Goal: Task Accomplishment & Management: Use online tool/utility

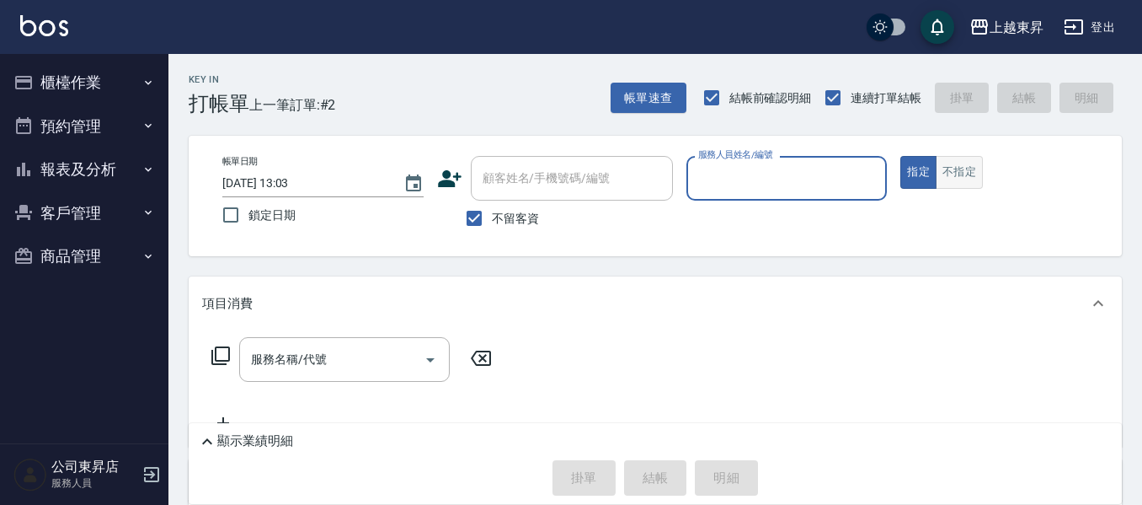
click at [953, 174] on button "不指定" at bounding box center [959, 172] width 47 height 33
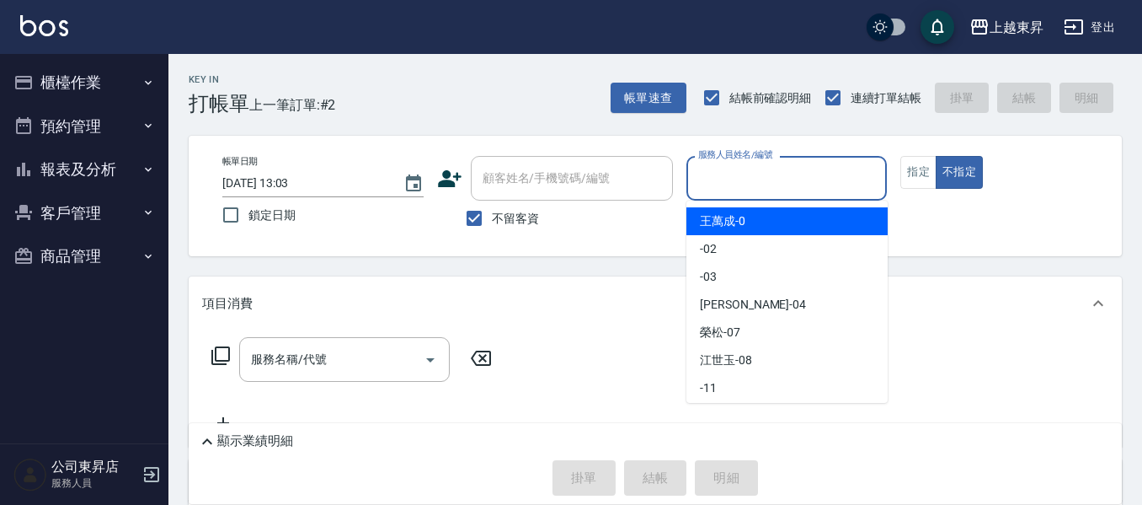
click at [768, 181] on input "服務人員姓名/編號" at bounding box center [787, 177] width 186 height 29
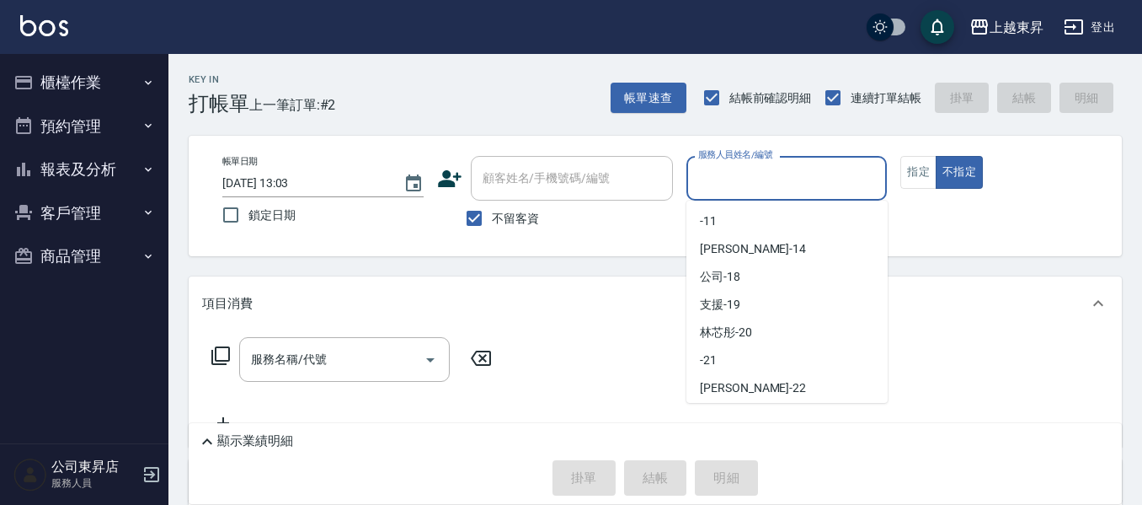
scroll to position [169, 0]
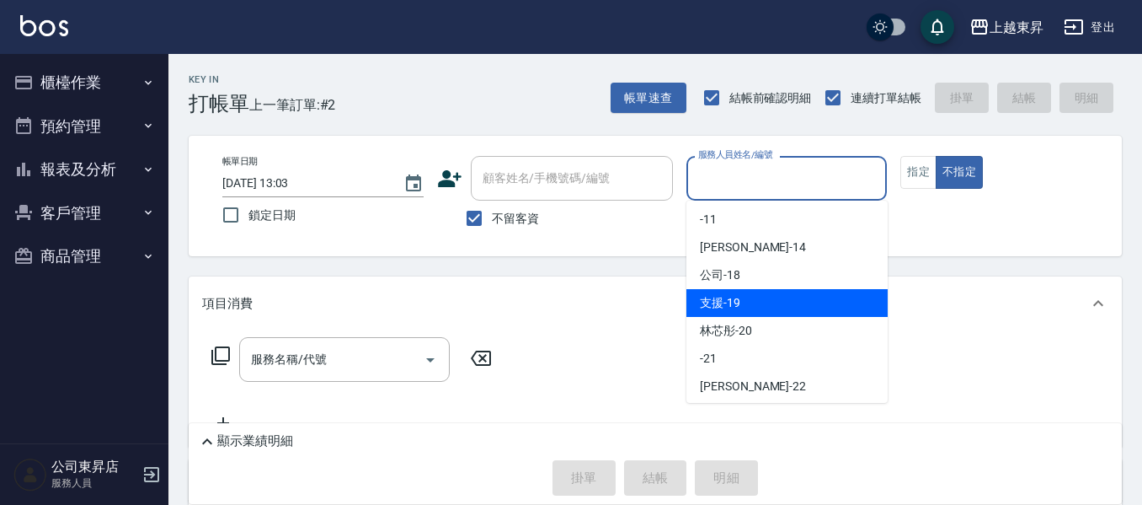
click at [768, 299] on div "支援 -19" at bounding box center [787, 303] width 201 height 28
type input "支援-19"
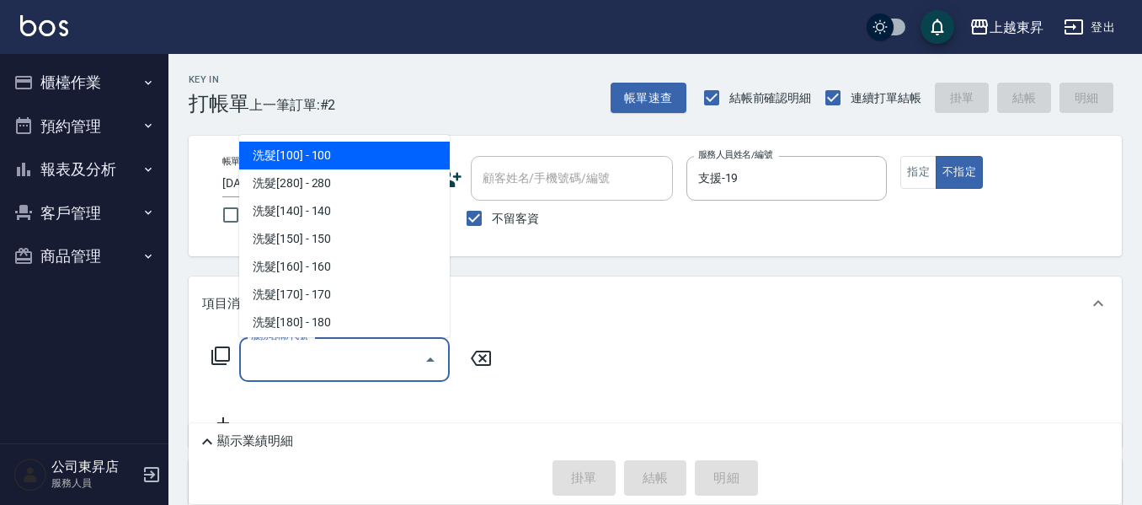
click at [266, 371] on input "服務名稱/代號" at bounding box center [332, 359] width 170 height 29
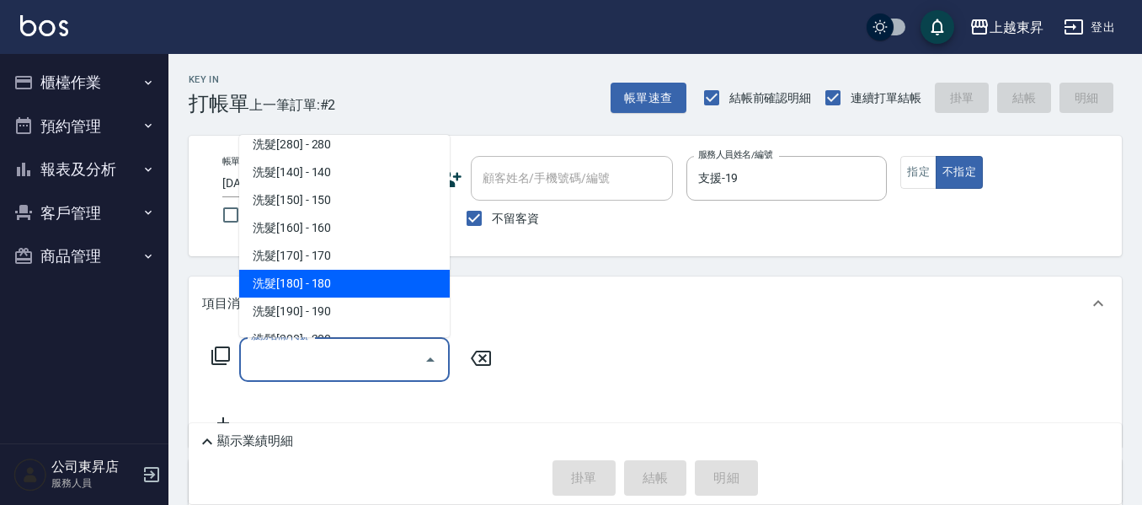
scroll to position [0, 0]
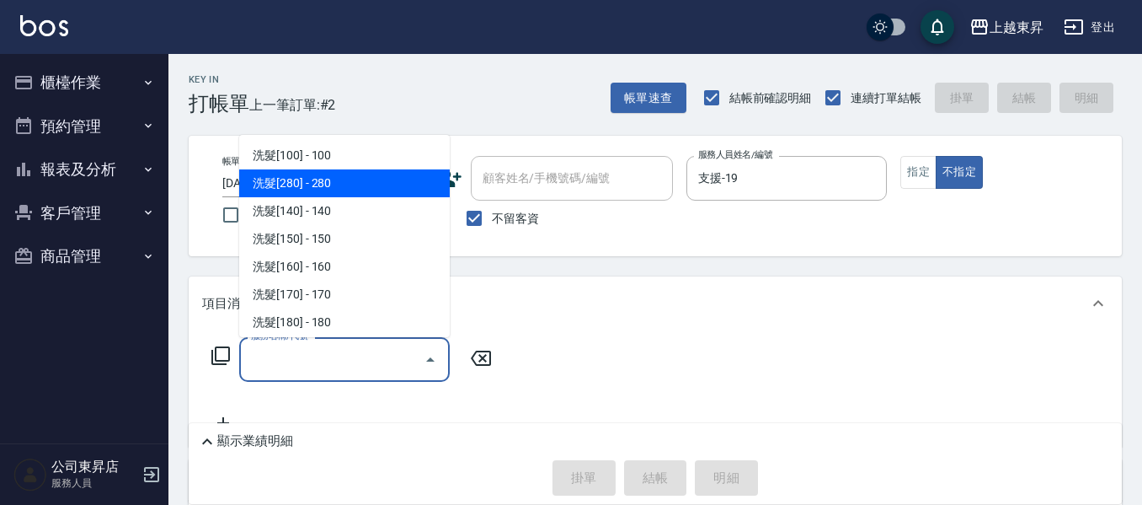
click at [328, 195] on span "洗髮[280] - 280" at bounding box center [344, 183] width 211 height 28
type input "洗髮[280](202)"
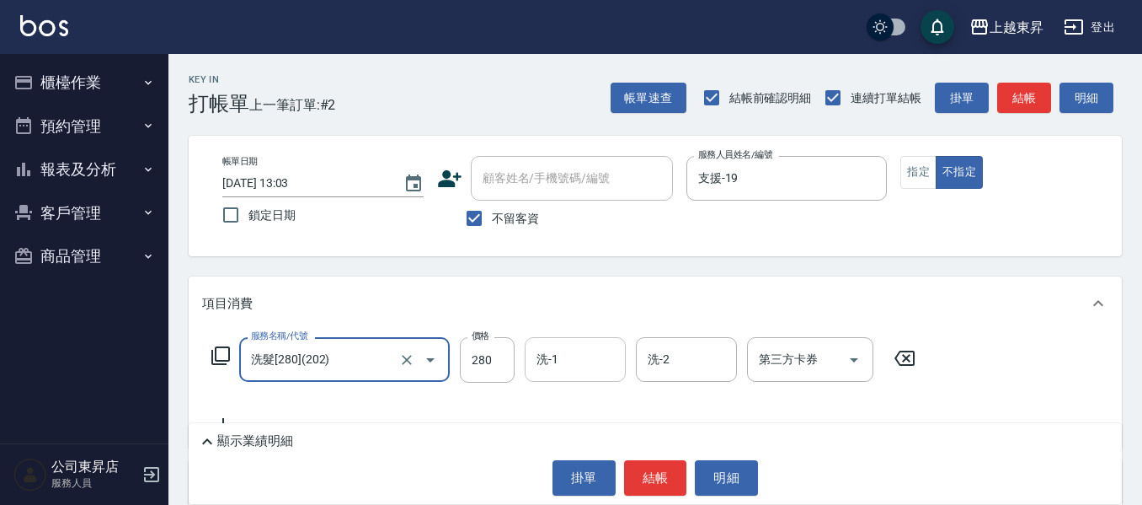
click at [558, 363] on input "洗-1" at bounding box center [575, 359] width 86 height 29
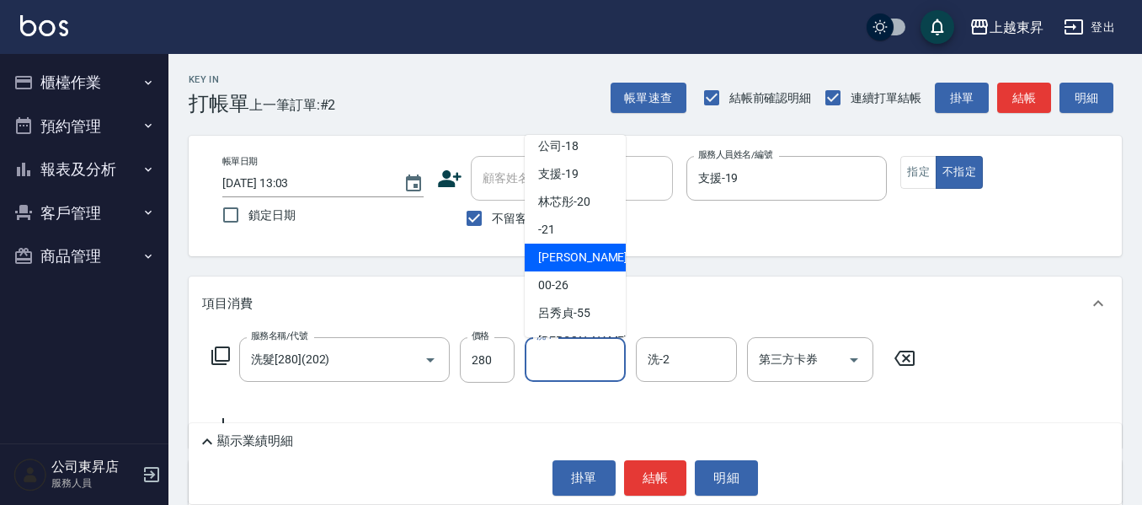
scroll to position [253, 0]
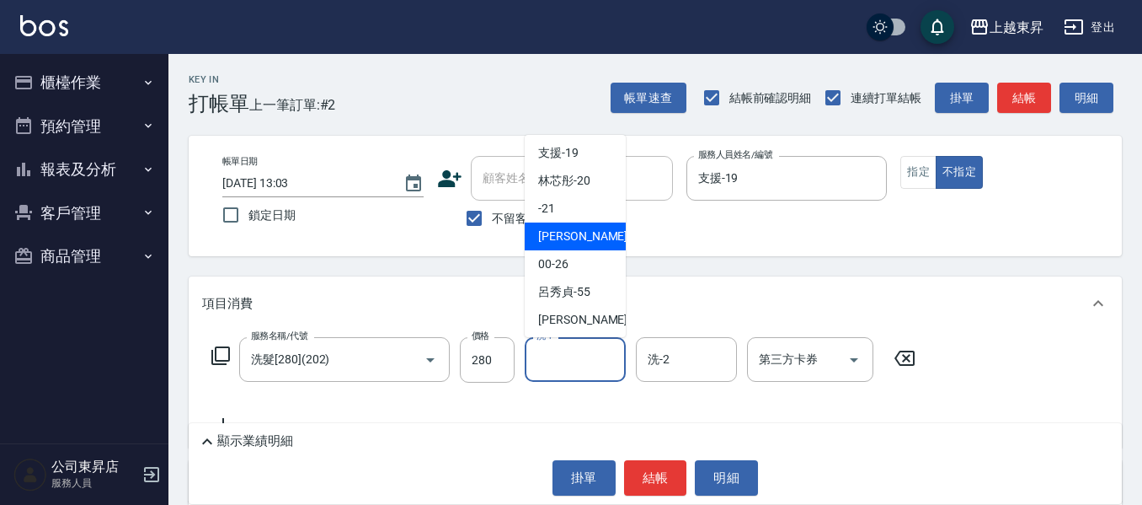
click at [600, 239] on div "[PERSON_NAME]-22" at bounding box center [575, 236] width 101 height 28
type input "[PERSON_NAME]-22"
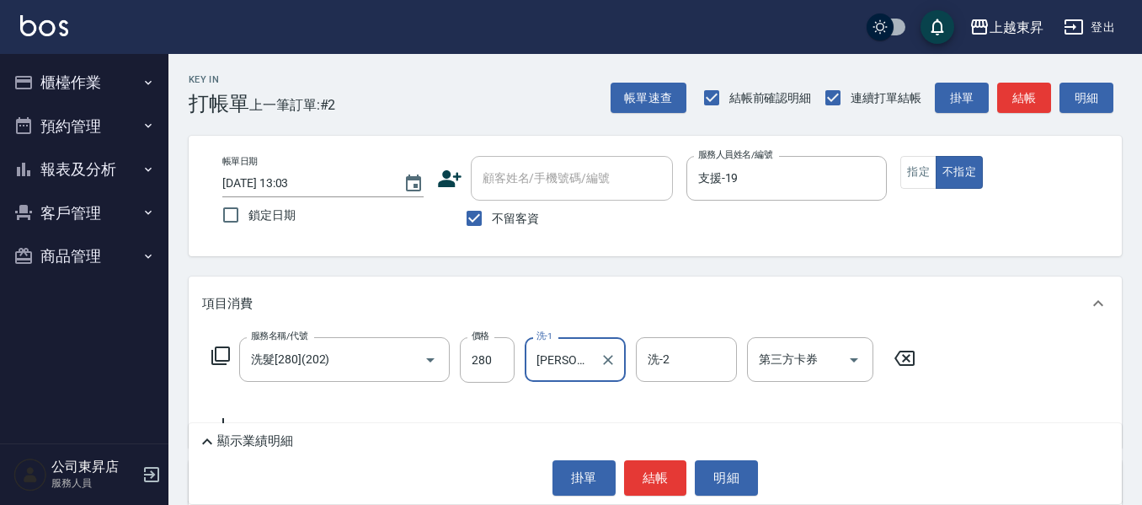
click at [222, 356] on icon at bounding box center [221, 355] width 20 height 20
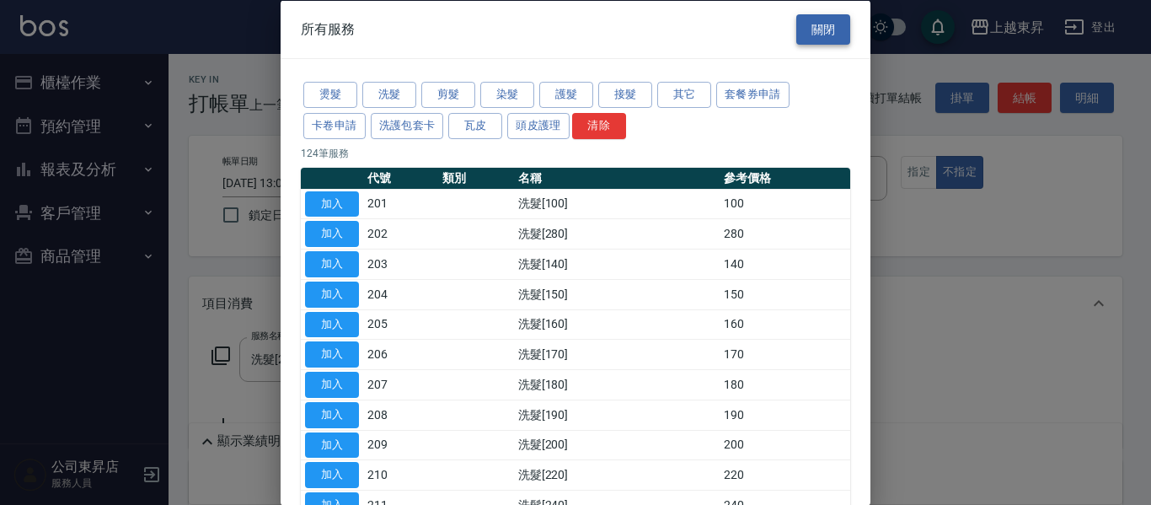
click at [828, 24] on button "關閉" at bounding box center [823, 28] width 54 height 31
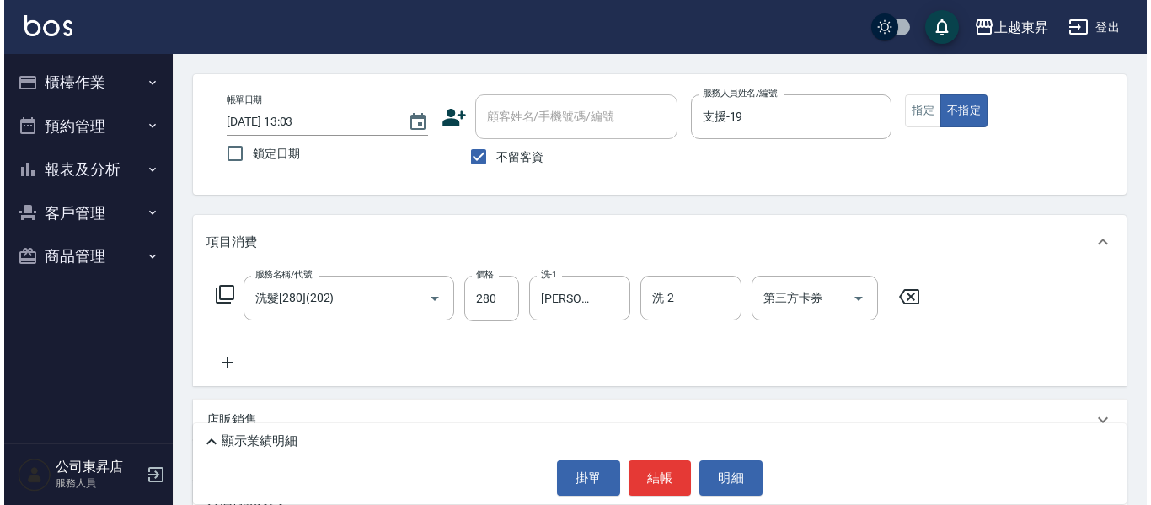
scroll to position [84, 0]
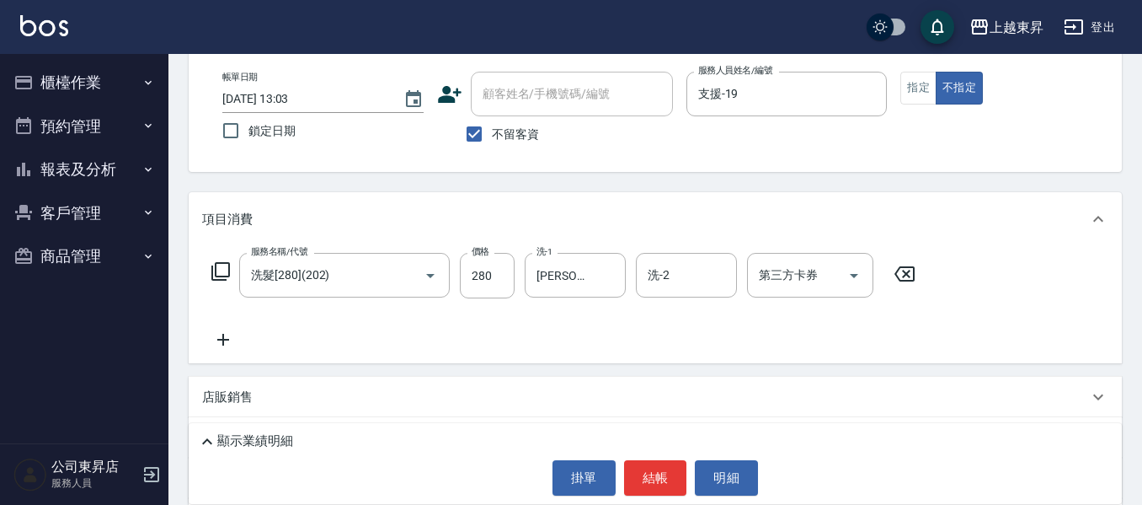
click at [224, 336] on icon at bounding box center [223, 340] width 12 height 12
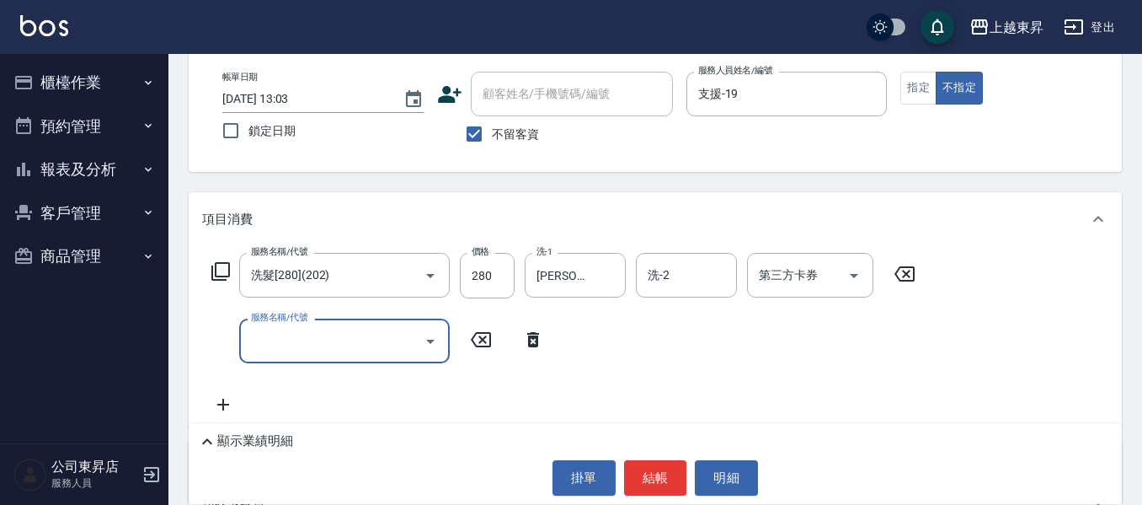
click at [303, 333] on input "服務名稱/代號" at bounding box center [332, 340] width 170 height 29
type input "潤絲(801)"
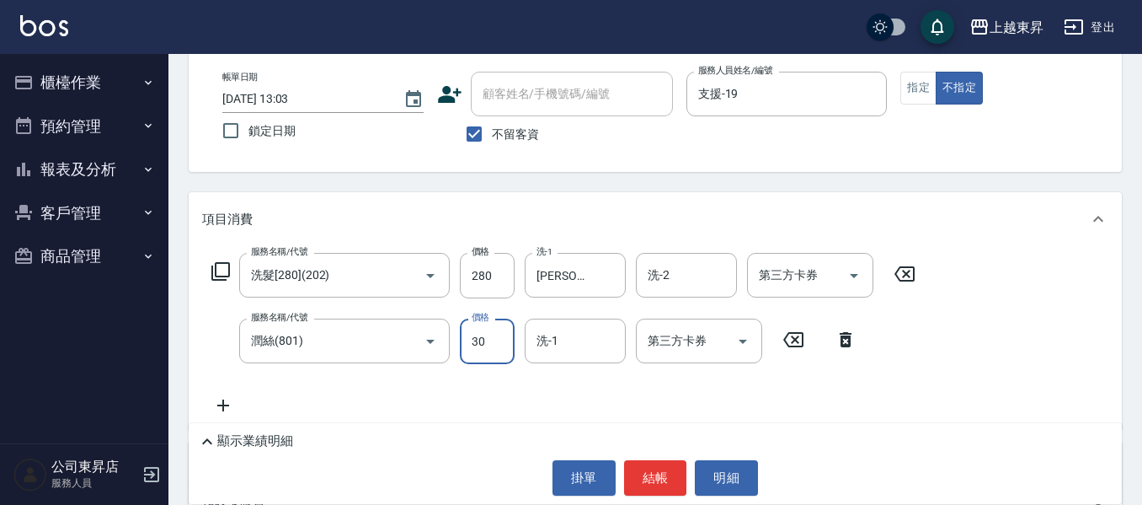
type input "30"
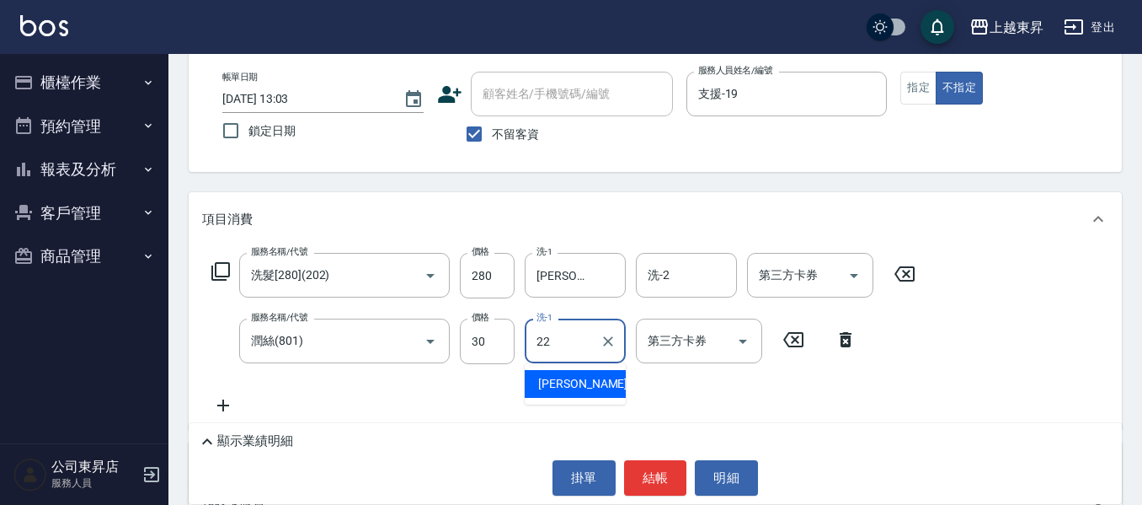
type input "[PERSON_NAME]-22"
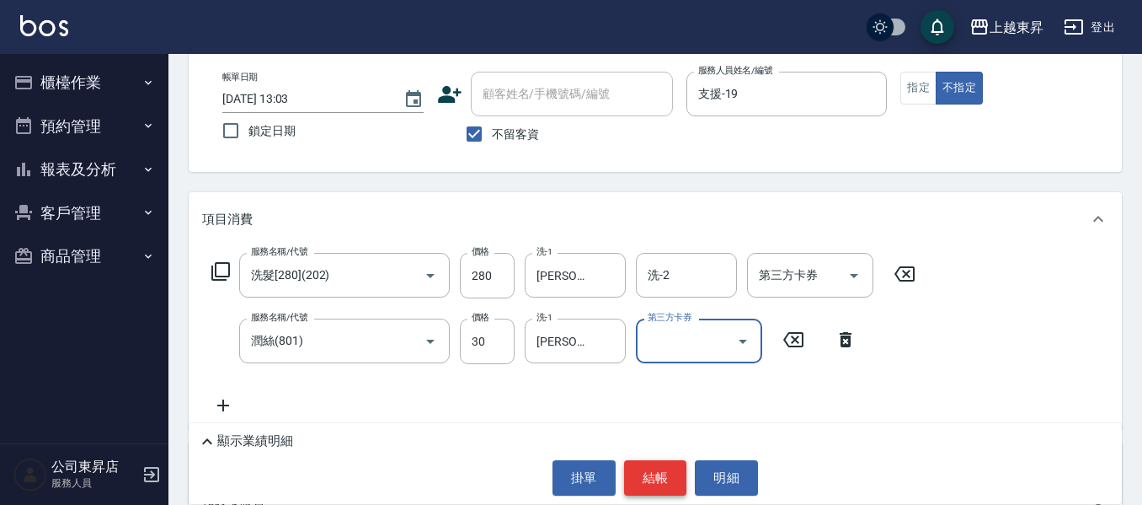
click at [649, 471] on button "結帳" at bounding box center [655, 477] width 63 height 35
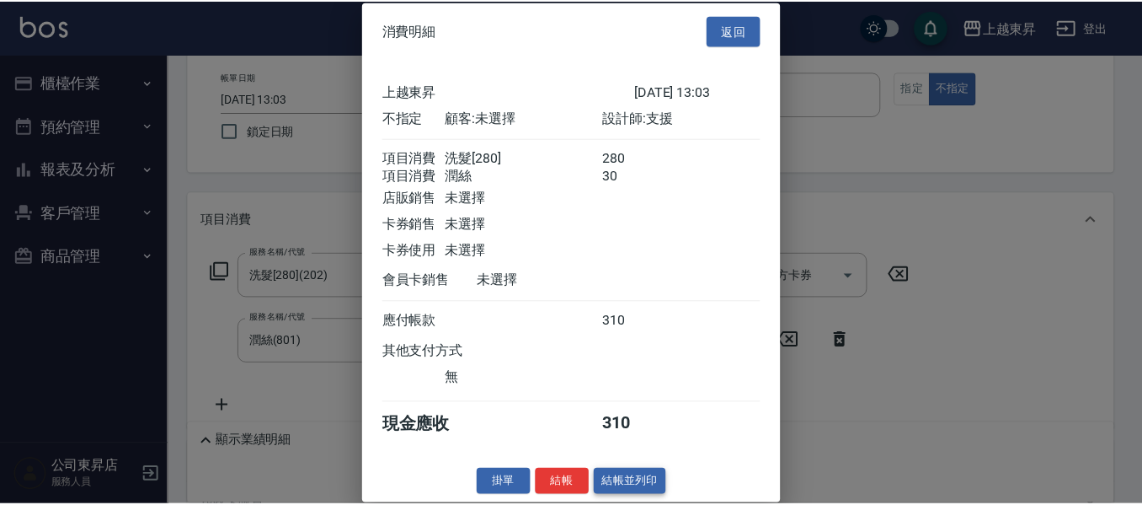
scroll to position [27, 0]
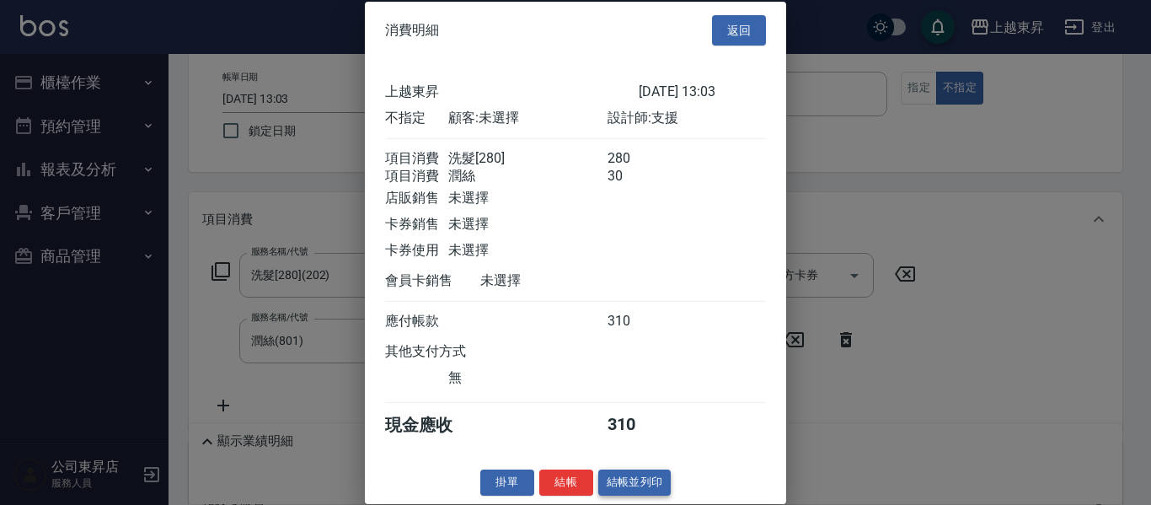
click at [627, 485] on button "結帳並列印" at bounding box center [634, 482] width 73 height 26
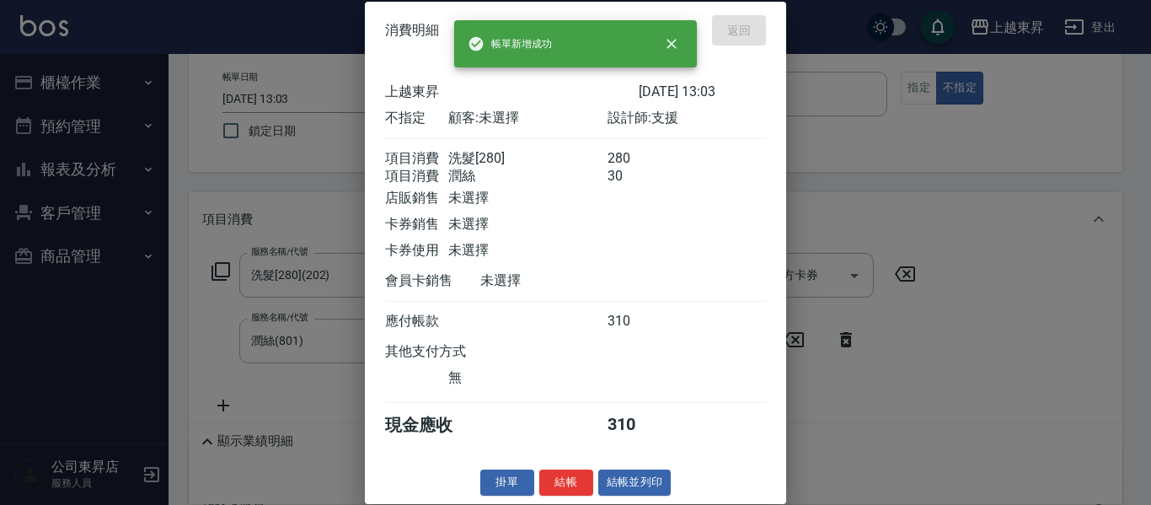
type input "[DATE] 13:45"
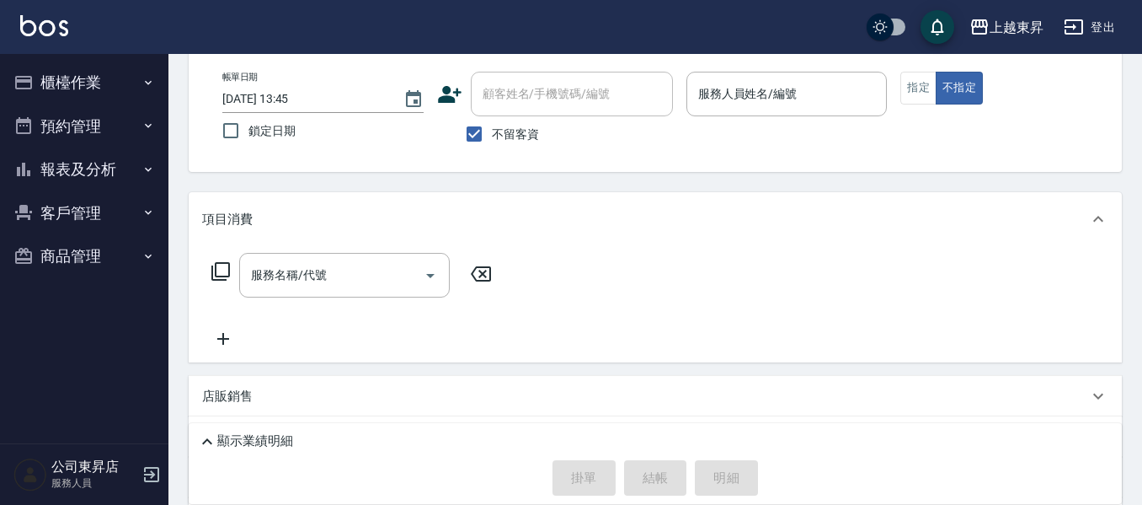
click at [683, 487] on div "掛單 結帳 明細" at bounding box center [655, 477] width 917 height 35
drag, startPoint x: 680, startPoint y: 496, endPoint x: 678, endPoint y: 544, distance: 48.1
click at [678, 504] on html "上越東昇 登出 櫃檯作業 打帳單 帳單列表 現金收支登錄 材料自購登錄 每日結帳 排班表 現場電腦打卡 預約管理 預約管理 單日預約紀錄 單週預約紀錄 報表及…" at bounding box center [571, 273] width 1142 height 714
click at [500, 427] on div "顯示業績明細" at bounding box center [656, 437] width 934 height 29
click at [500, 428] on div "顯示業績明細" at bounding box center [656, 437] width 934 height 29
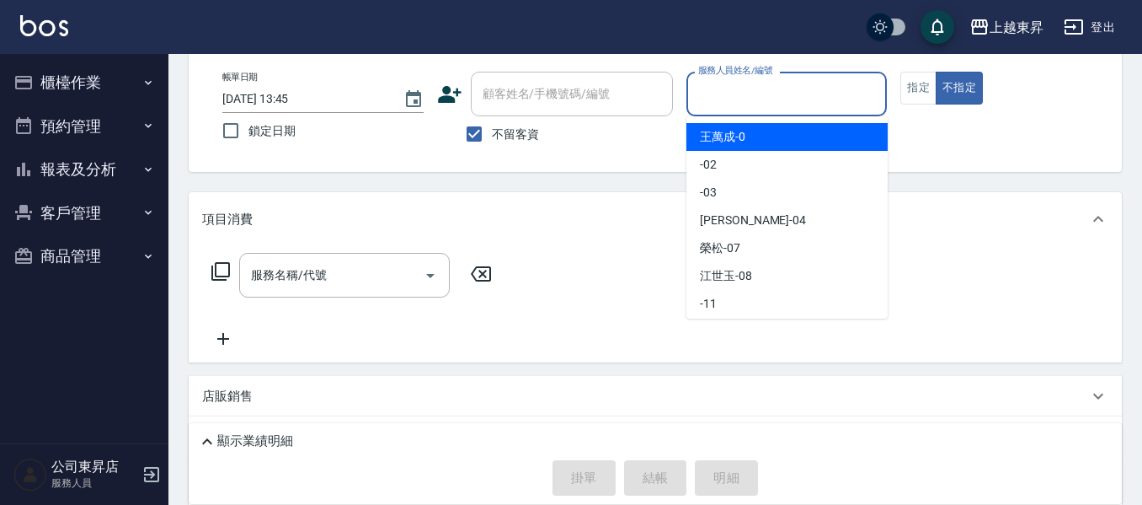
click at [735, 86] on input "服務人員姓名/編號" at bounding box center [787, 93] width 186 height 29
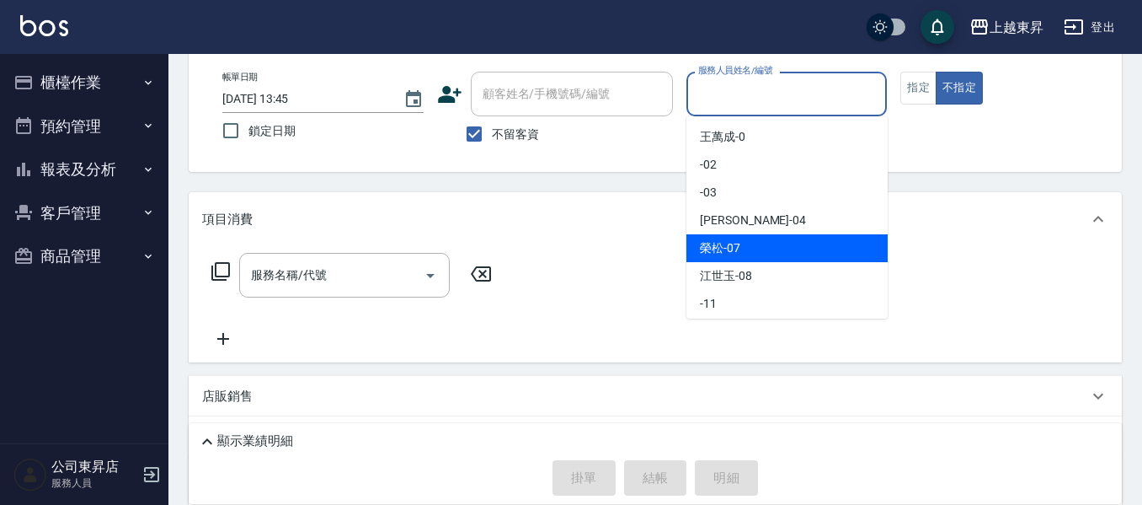
drag, startPoint x: 705, startPoint y: 252, endPoint x: 715, endPoint y: 253, distance: 10.1
click at [705, 252] on span "[PERSON_NAME] -07" at bounding box center [720, 248] width 40 height 18
type input "[PERSON_NAME]-07"
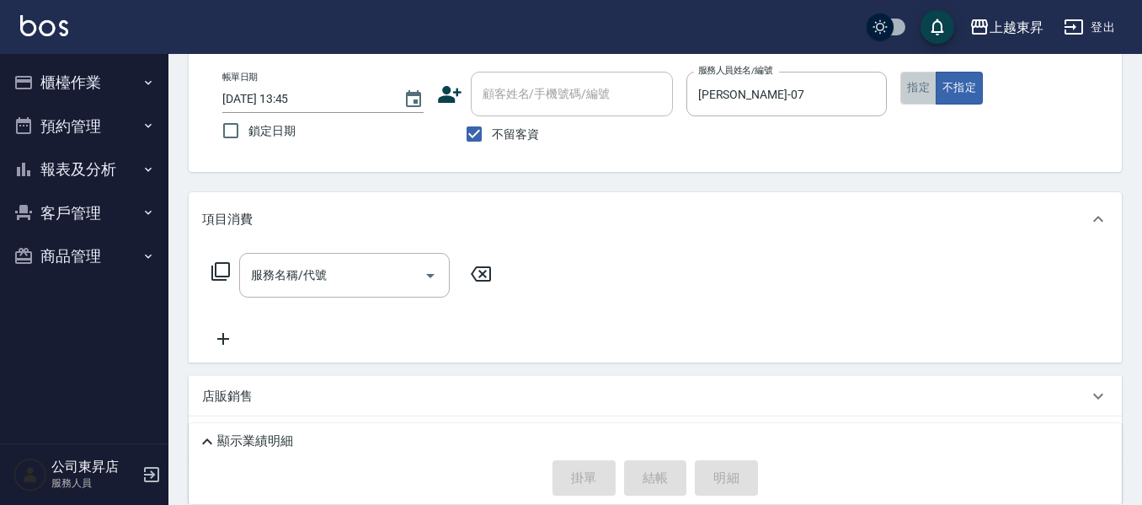
click at [922, 88] on button "指定" at bounding box center [919, 88] width 36 height 33
click at [346, 268] on input "服務名稱/代號" at bounding box center [332, 274] width 170 height 29
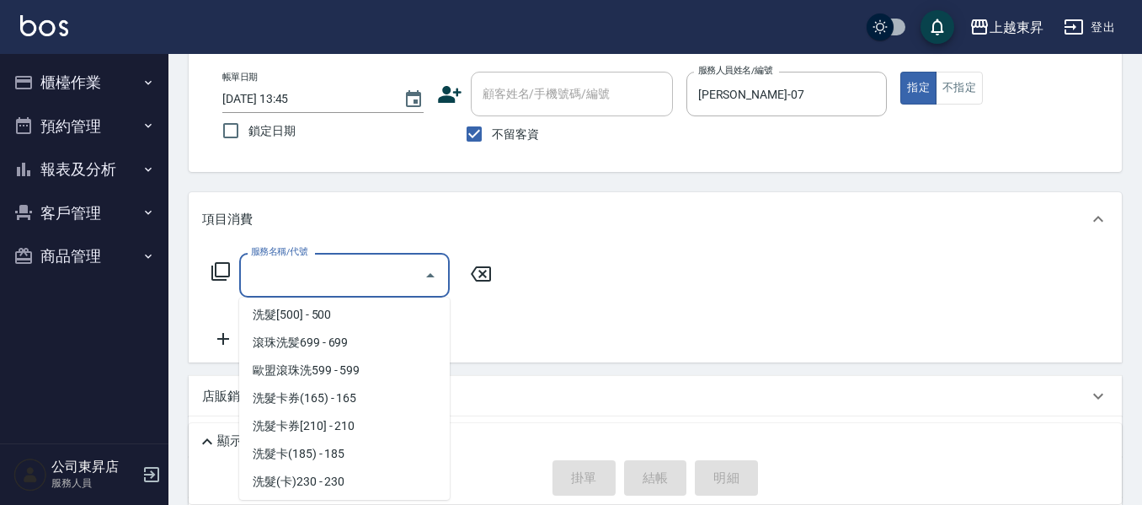
scroll to position [421, 0]
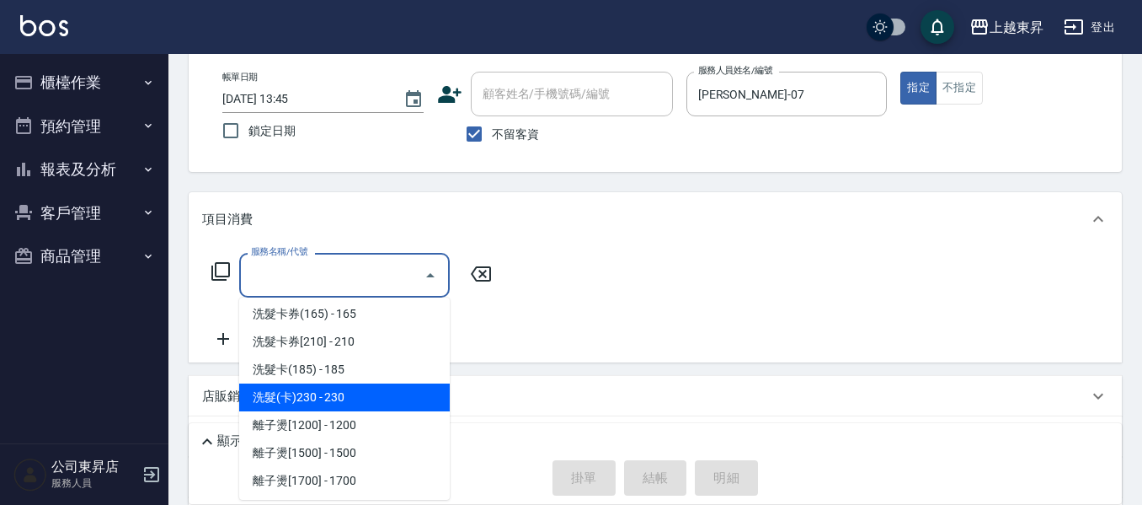
click at [344, 397] on span "洗髮(卡)230 - 230" at bounding box center [344, 397] width 211 height 28
type input "洗髮(卡)230(224)"
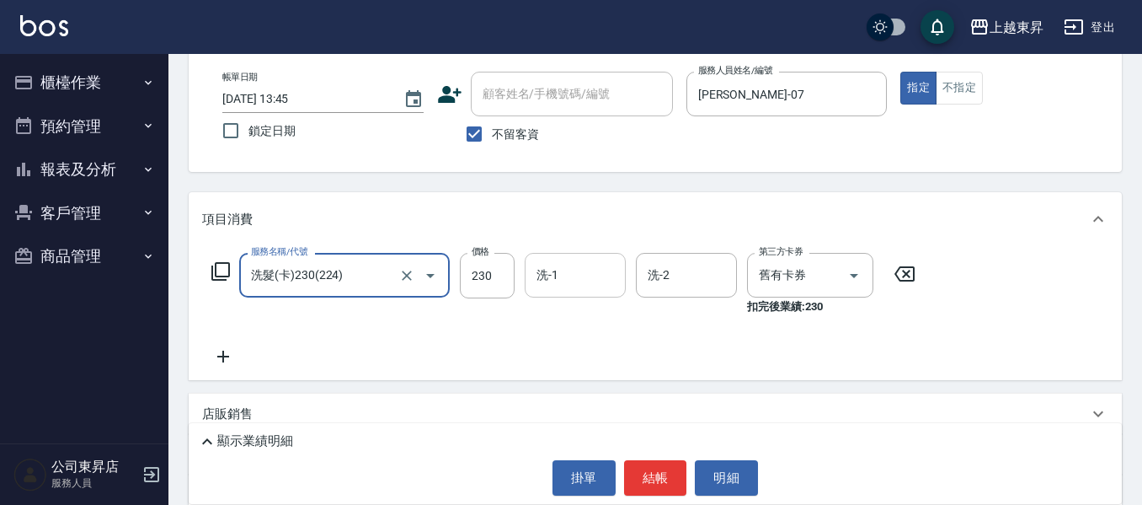
click at [561, 273] on input "洗-1" at bounding box center [575, 274] width 86 height 29
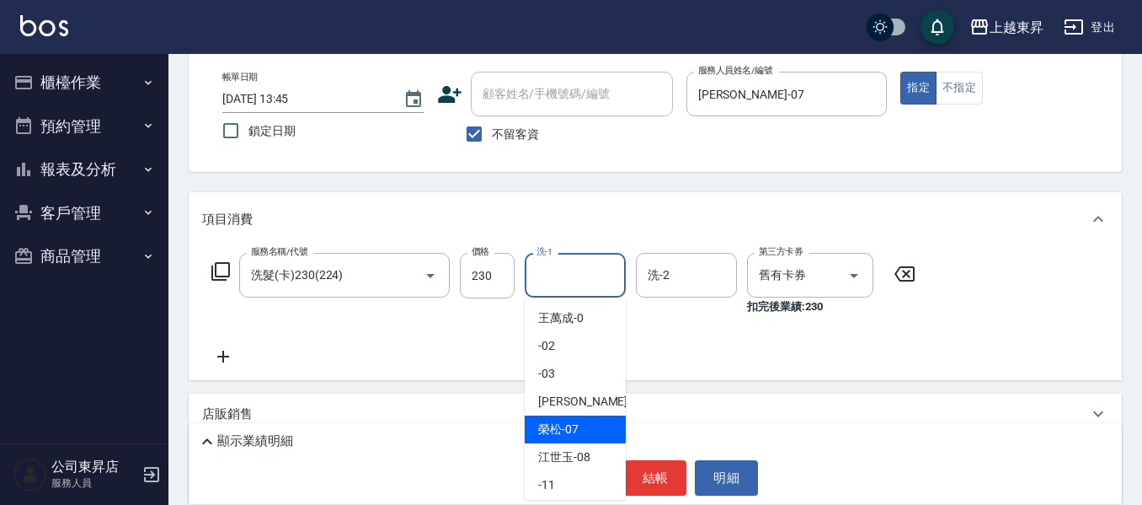
click at [548, 424] on span "[PERSON_NAME] -07" at bounding box center [558, 429] width 40 height 18
type input "[PERSON_NAME]-07"
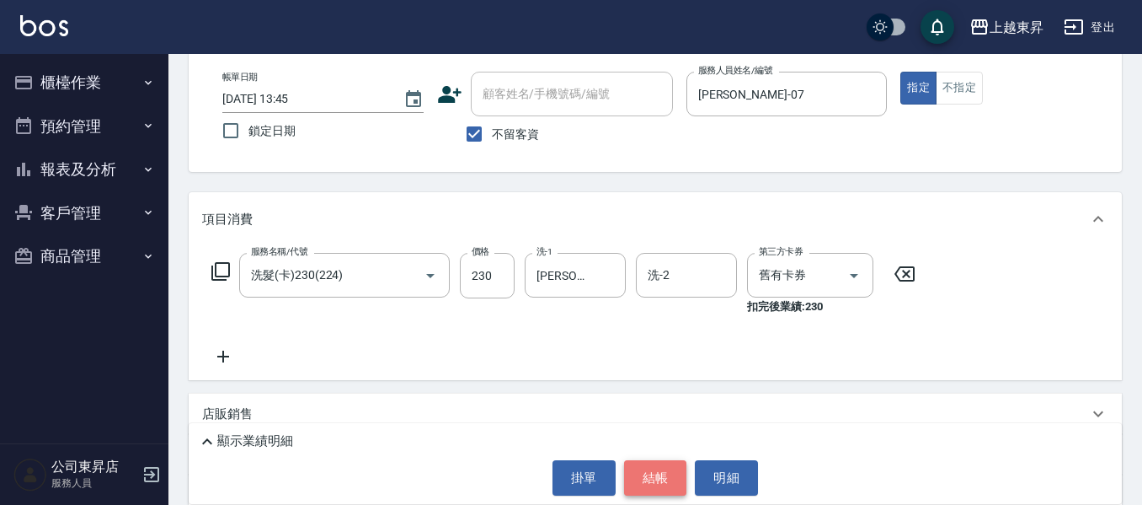
click at [653, 473] on button "結帳" at bounding box center [655, 477] width 63 height 35
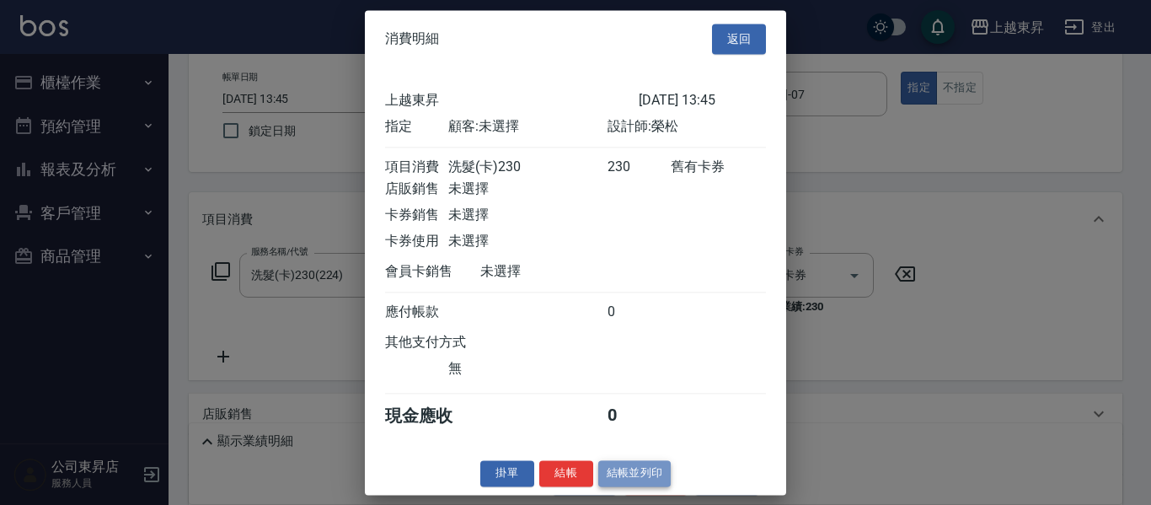
click at [625, 486] on button "結帳並列印" at bounding box center [634, 473] width 73 height 26
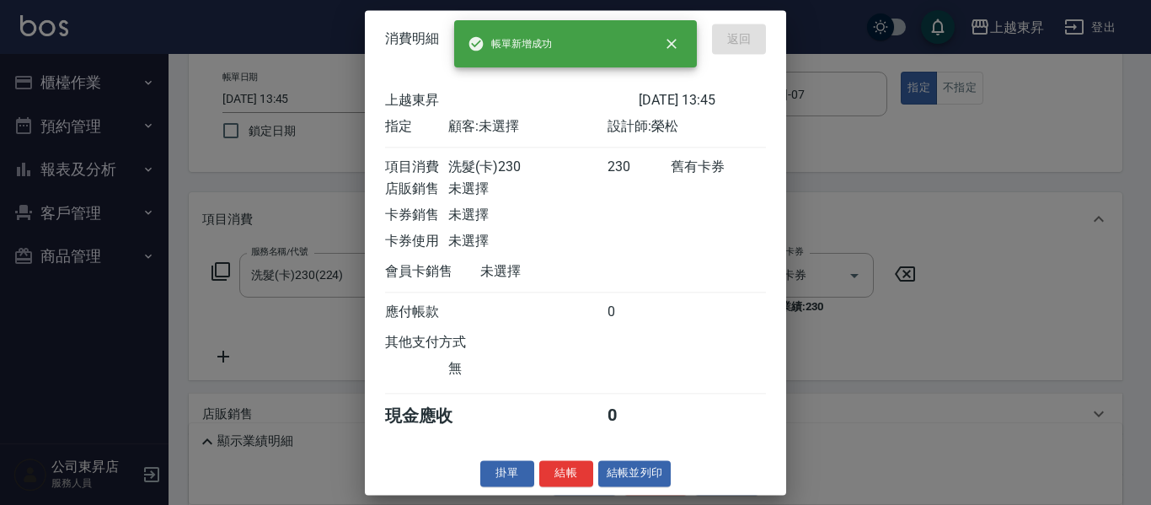
type input "[DATE] 14:05"
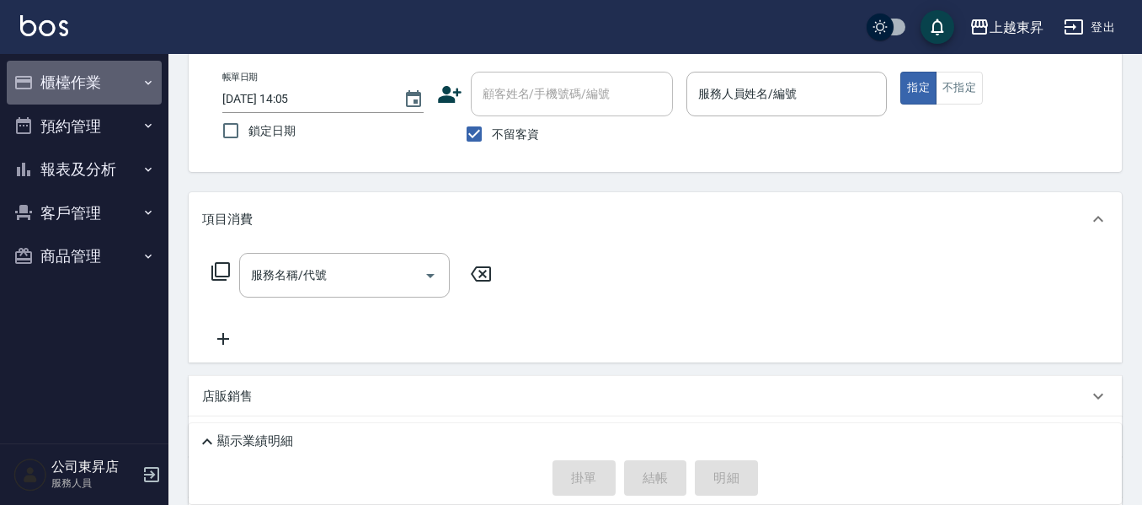
click at [147, 83] on icon "button" at bounding box center [148, 82] width 7 height 4
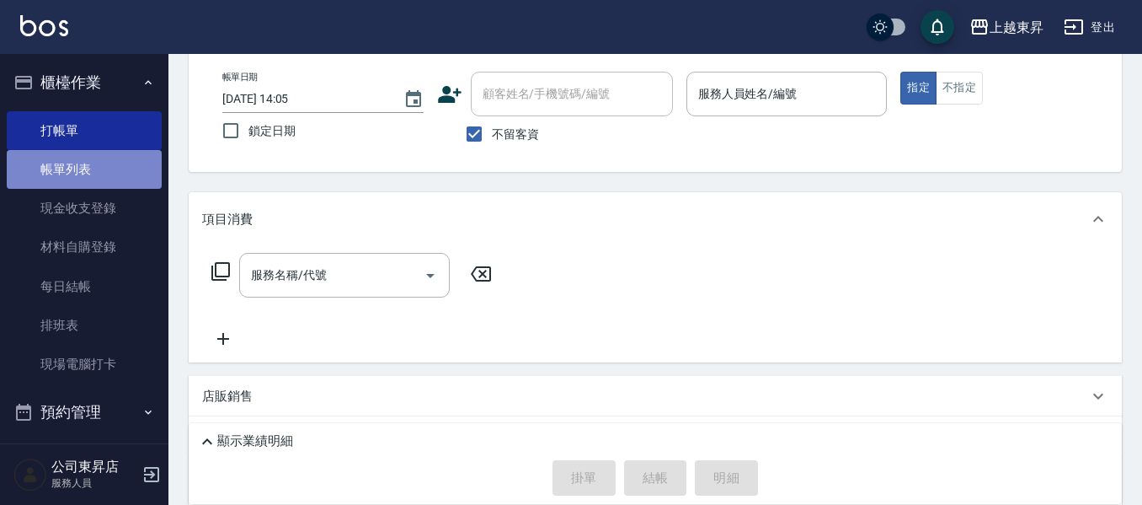
click at [127, 173] on link "帳單列表" at bounding box center [84, 169] width 155 height 39
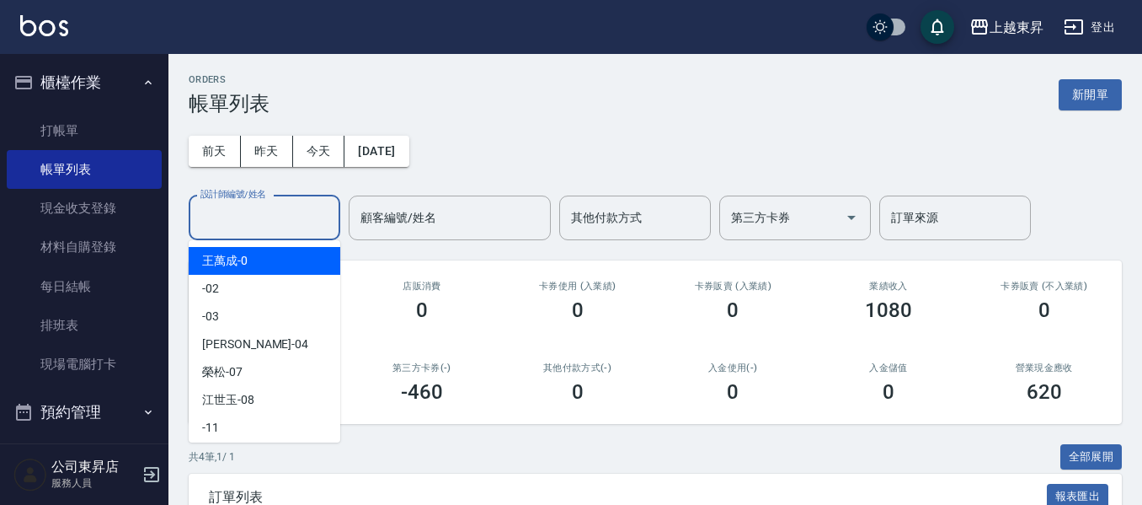
drag, startPoint x: 222, startPoint y: 212, endPoint x: 208, endPoint y: 259, distance: 49.3
click at [222, 215] on input "設計師編號/姓名" at bounding box center [264, 217] width 136 height 29
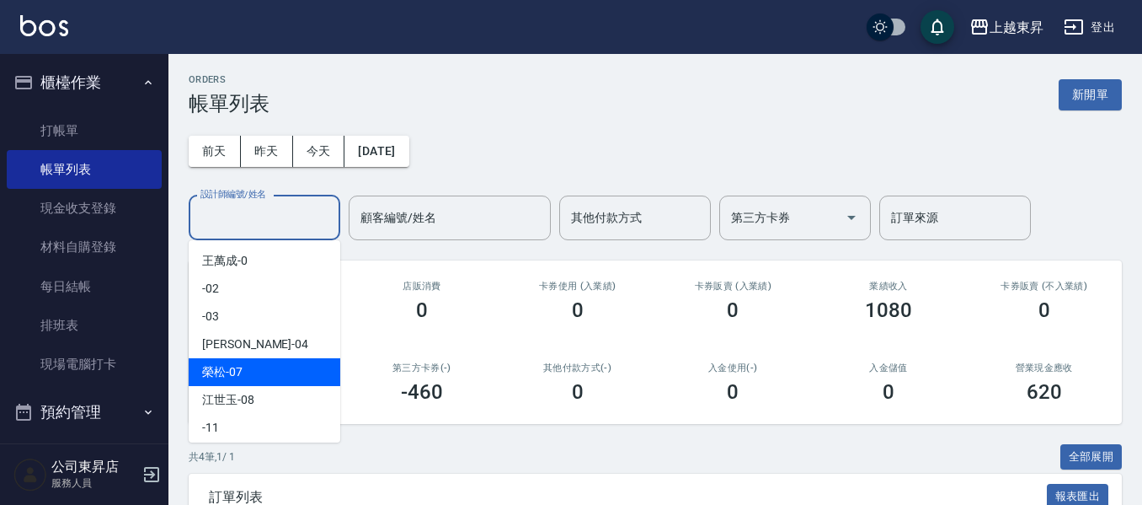
click at [234, 371] on span "[PERSON_NAME] -07" at bounding box center [222, 372] width 40 height 18
type input "[PERSON_NAME]-07"
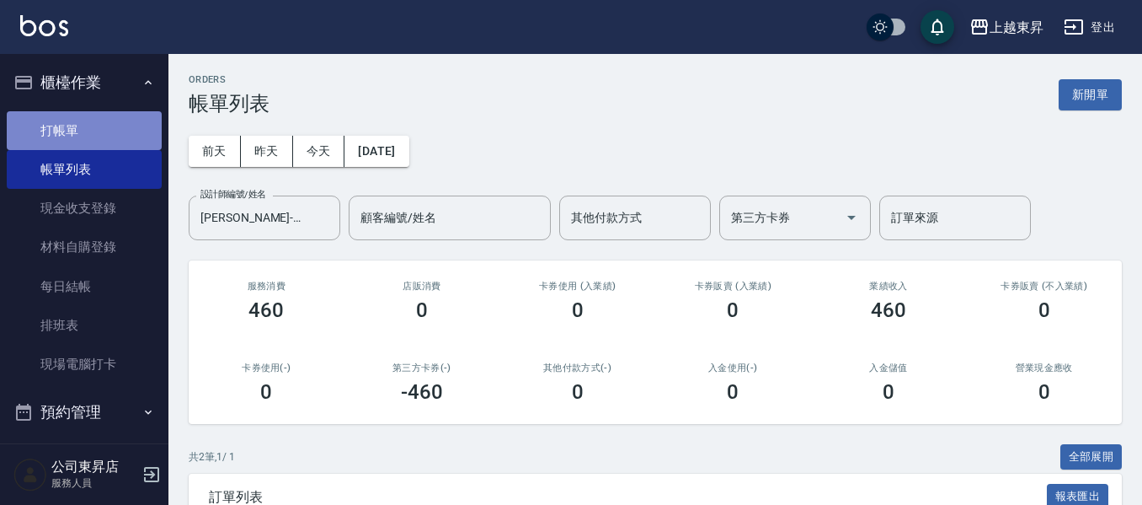
click at [92, 130] on link "打帳單" at bounding box center [84, 130] width 155 height 39
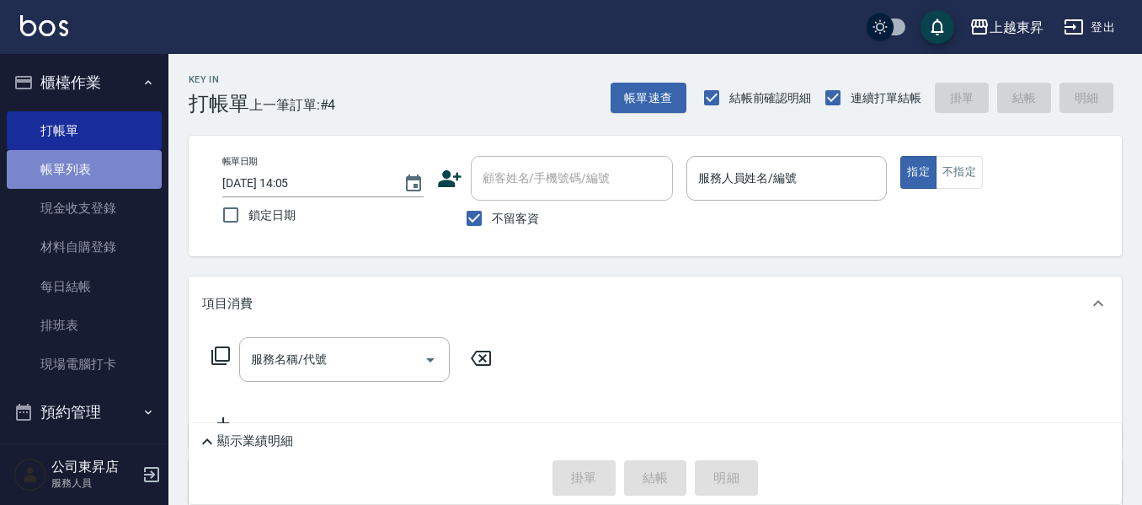
click at [91, 164] on link "帳單列表" at bounding box center [84, 169] width 155 height 39
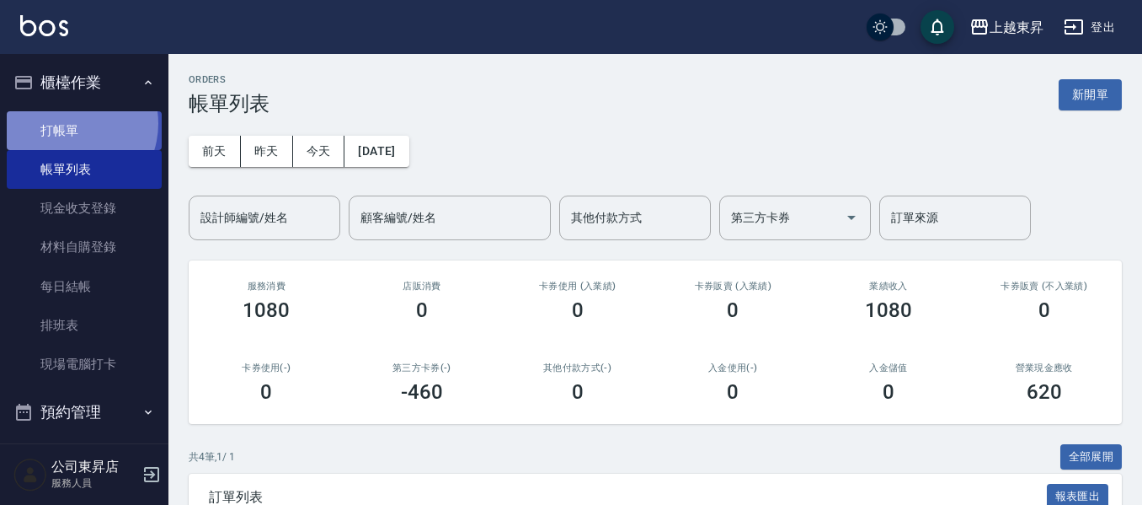
click at [67, 123] on link "打帳單" at bounding box center [84, 130] width 155 height 39
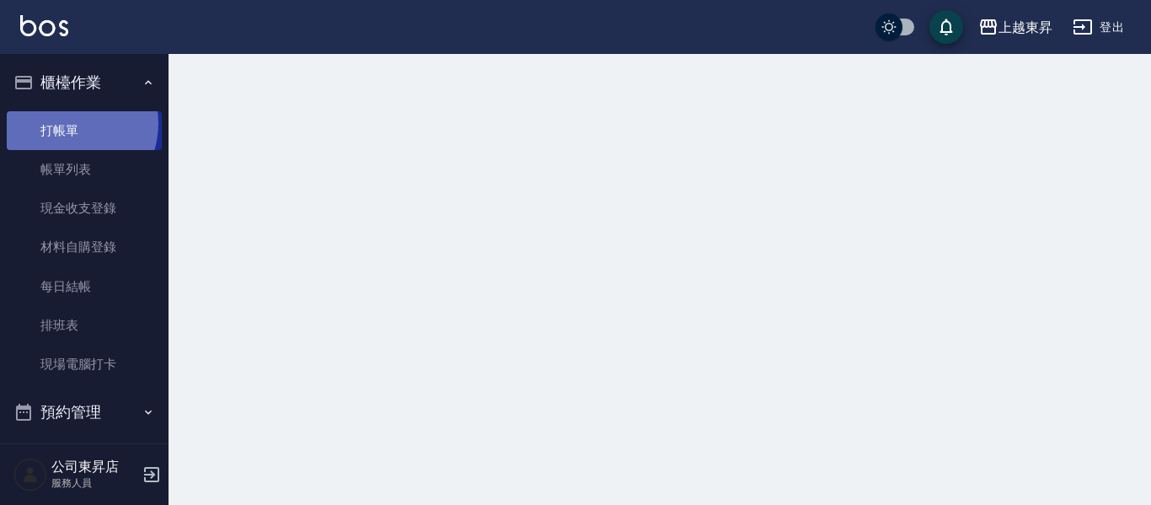
drag, startPoint x: 67, startPoint y: 123, endPoint x: 243, endPoint y: 135, distance: 177.3
click at [63, 123] on link "打帳單" at bounding box center [84, 130] width 155 height 39
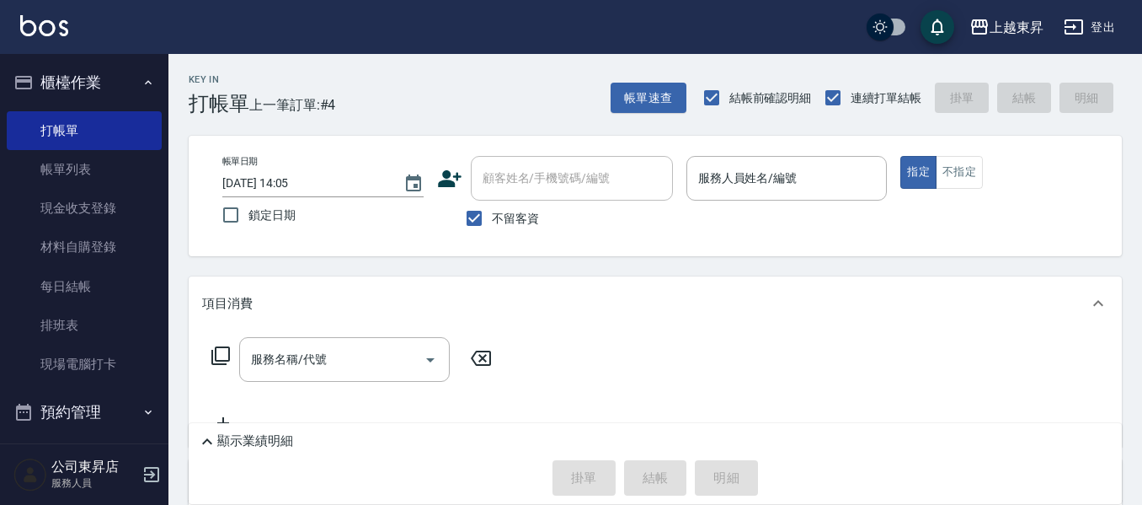
click at [736, 172] on div "服務人員姓名/編號 服務人員姓名/編號" at bounding box center [787, 178] width 201 height 45
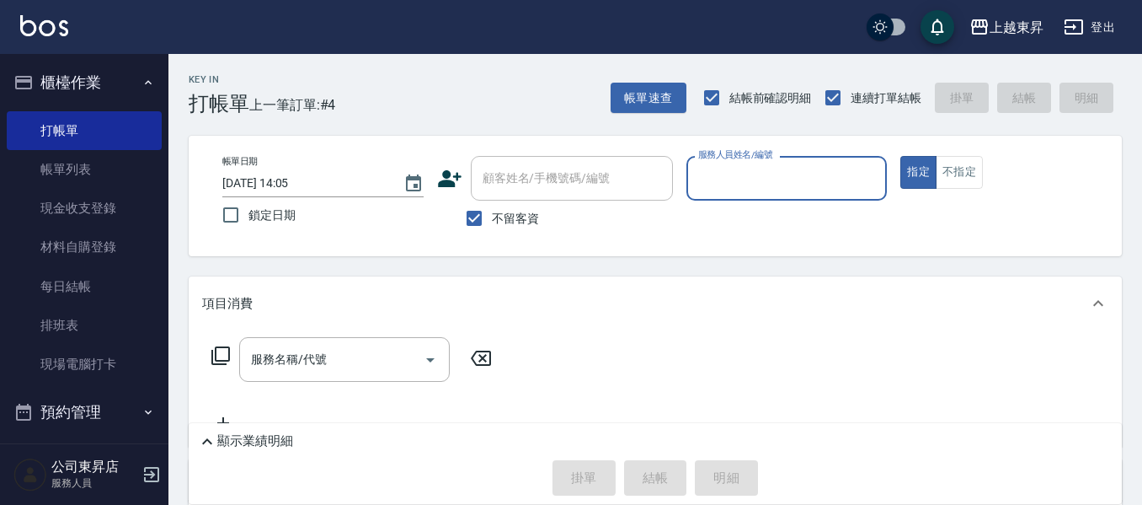
click at [711, 174] on input "服務人員姓名/編號" at bounding box center [787, 177] width 186 height 29
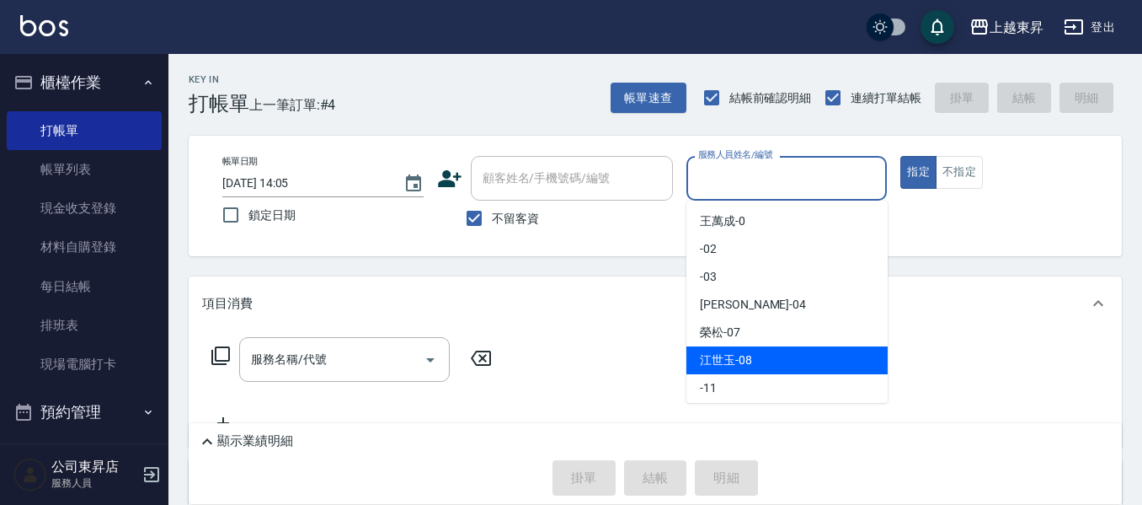
click at [736, 356] on span "[PERSON_NAME]-08" at bounding box center [726, 360] width 52 height 18
type input "江世玉-08"
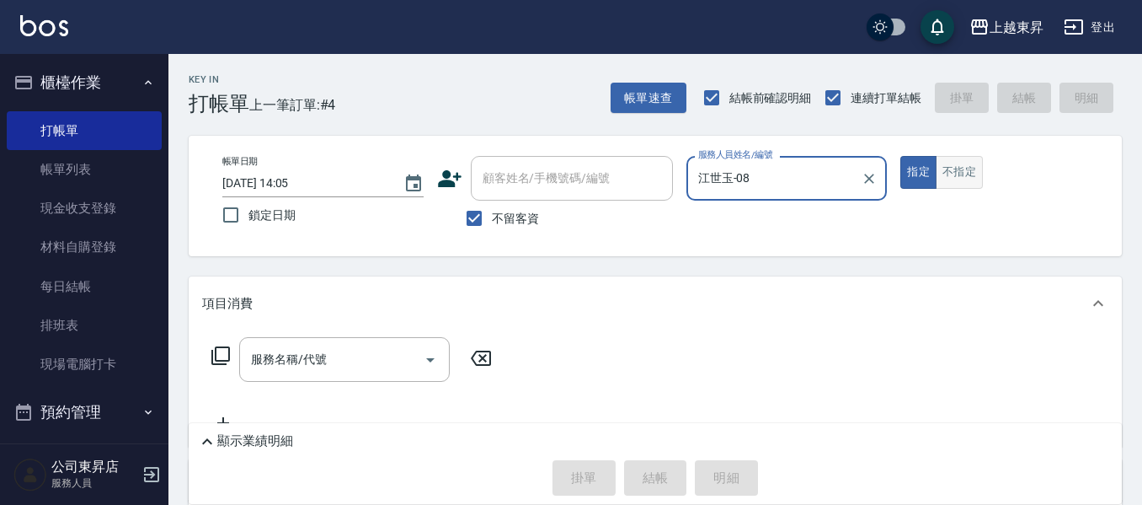
click at [960, 171] on button "不指定" at bounding box center [959, 172] width 47 height 33
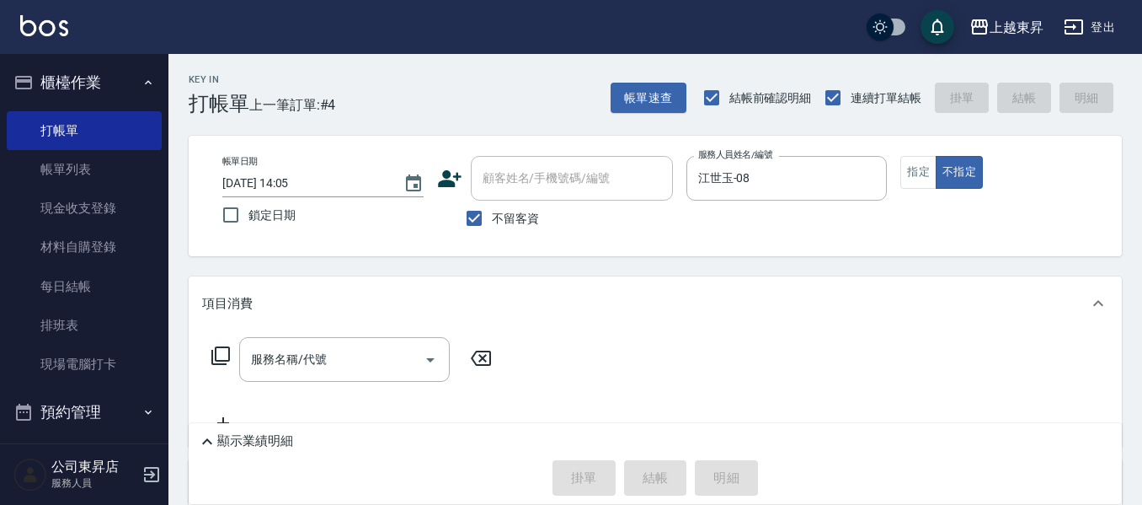
click at [274, 360] on div "服務名稱/代號 服務名稱/代號" at bounding box center [344, 359] width 211 height 45
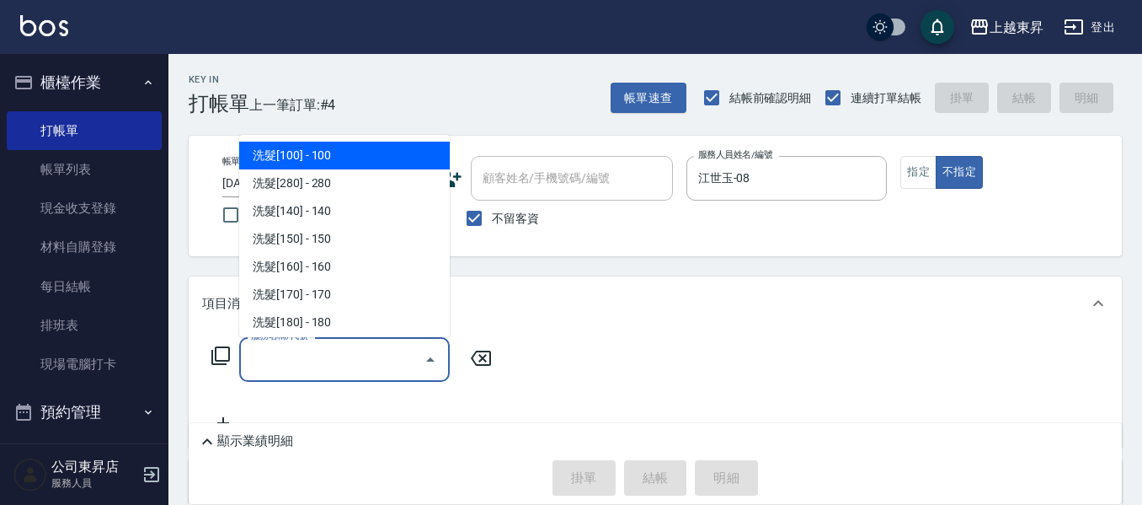
click at [279, 162] on span "洗髮[100] - 100" at bounding box center [344, 156] width 211 height 28
type input "洗髮[100](201)"
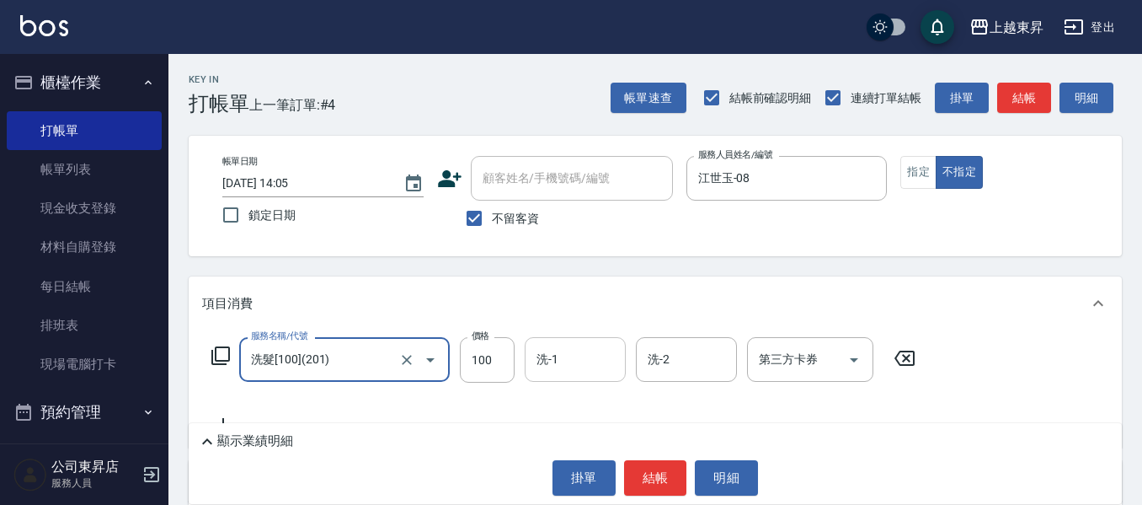
click at [547, 354] on div "洗-1 洗-1" at bounding box center [575, 359] width 101 height 45
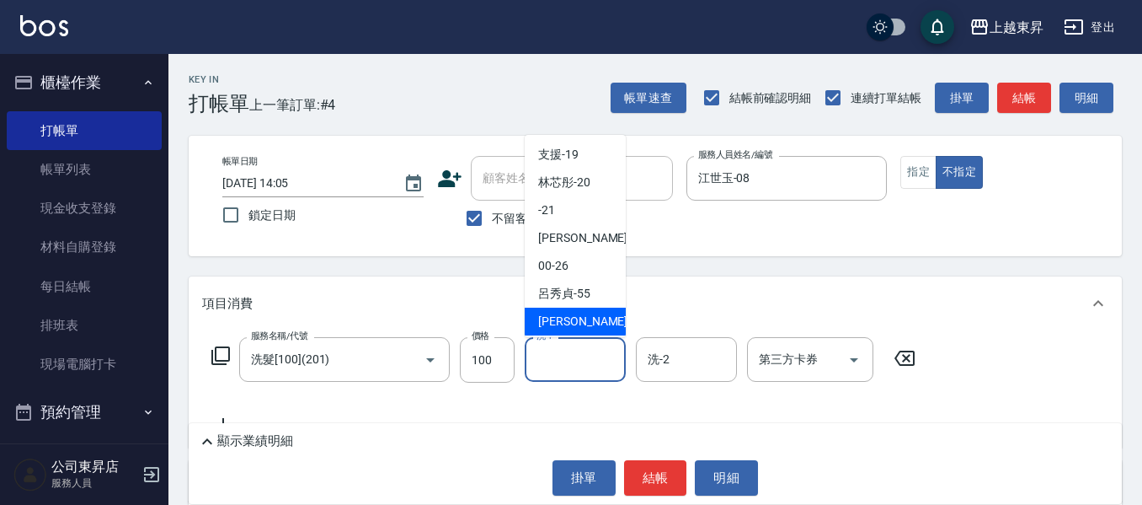
scroll to position [200, 0]
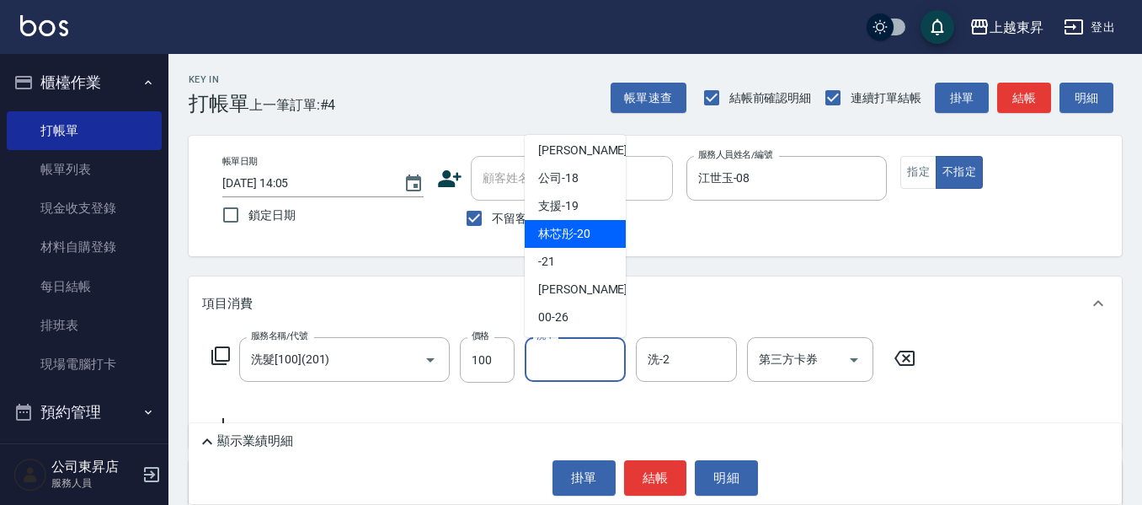
click at [565, 234] on span "林芯彤 -20" at bounding box center [564, 234] width 52 height 18
type input "林芯彤-20"
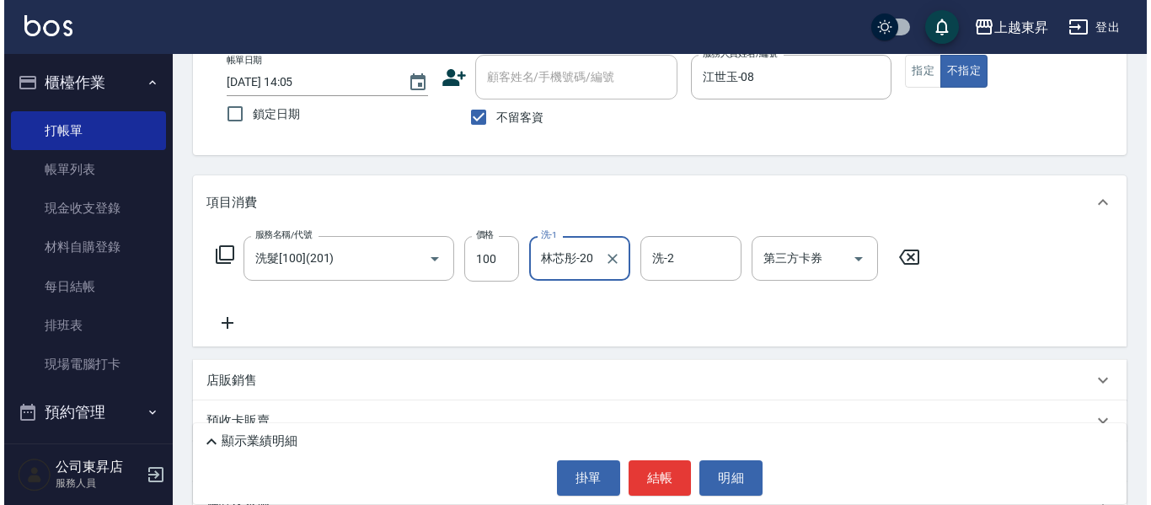
scroll to position [211, 0]
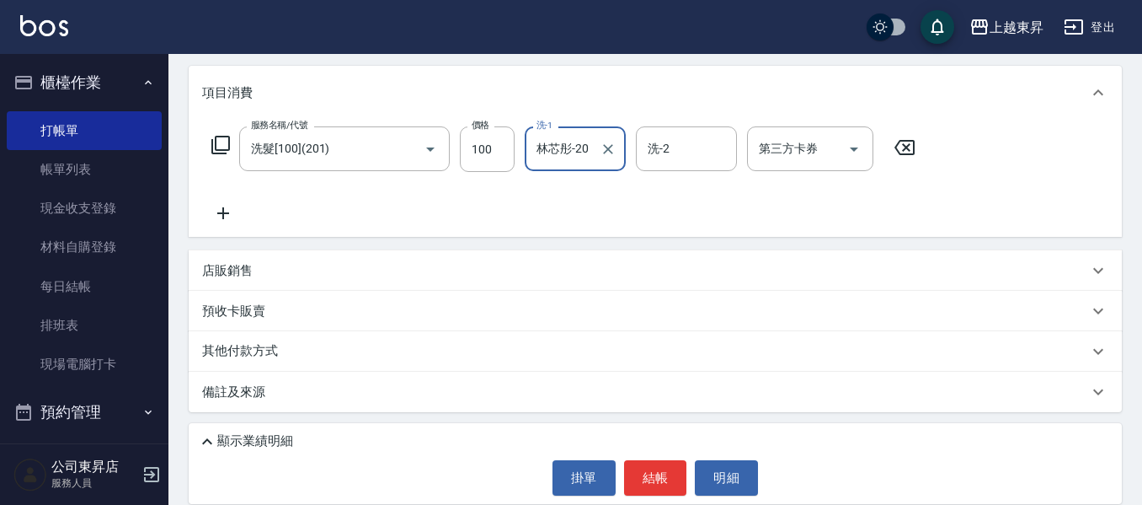
click at [224, 206] on icon at bounding box center [223, 213] width 42 height 20
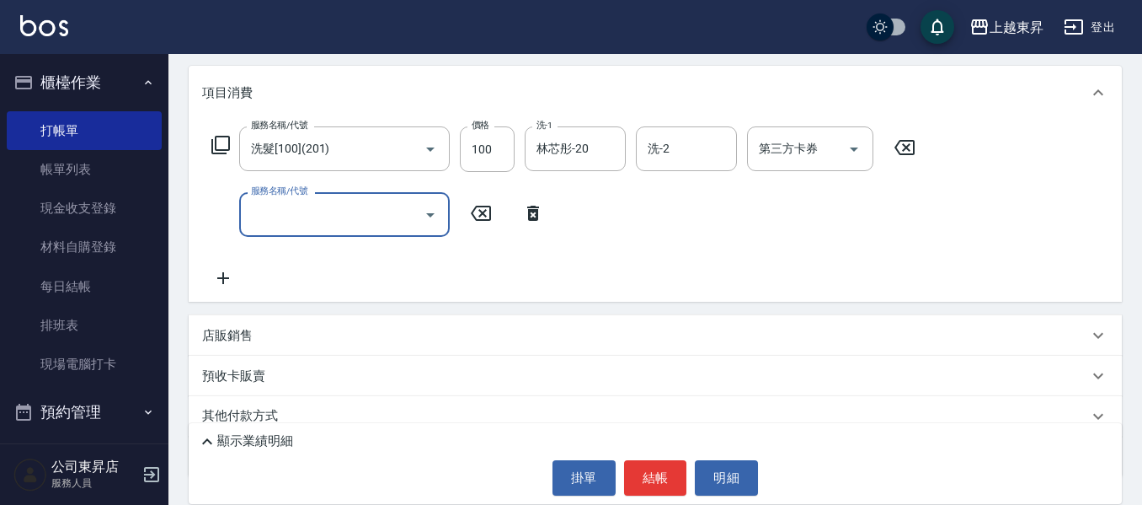
click at [271, 217] on input "服務名稱/代號" at bounding box center [332, 214] width 170 height 29
type input "潤絲(801)"
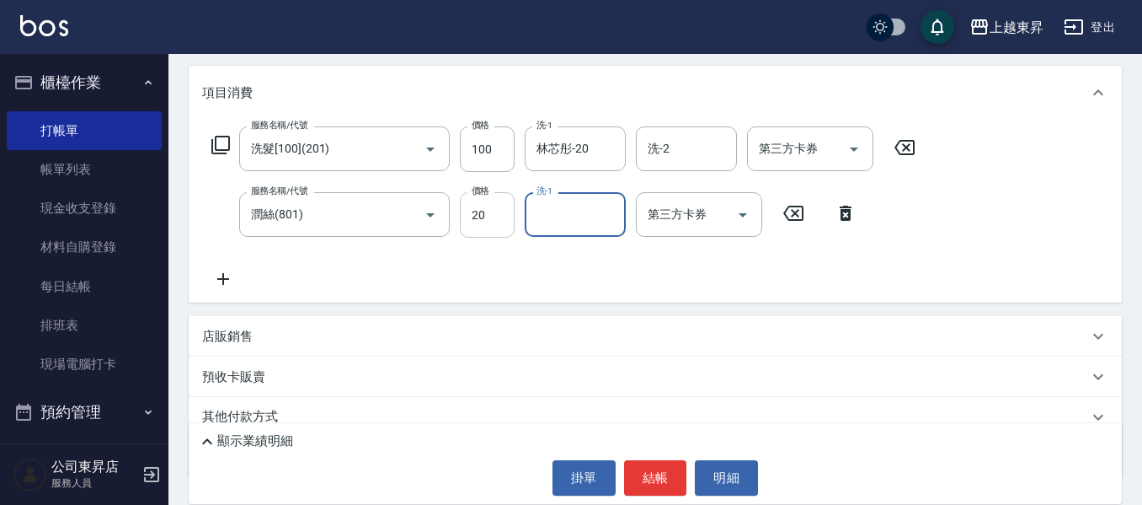
click at [493, 229] on input "20" at bounding box center [487, 214] width 55 height 45
type input "30"
type input "林芯彤-20"
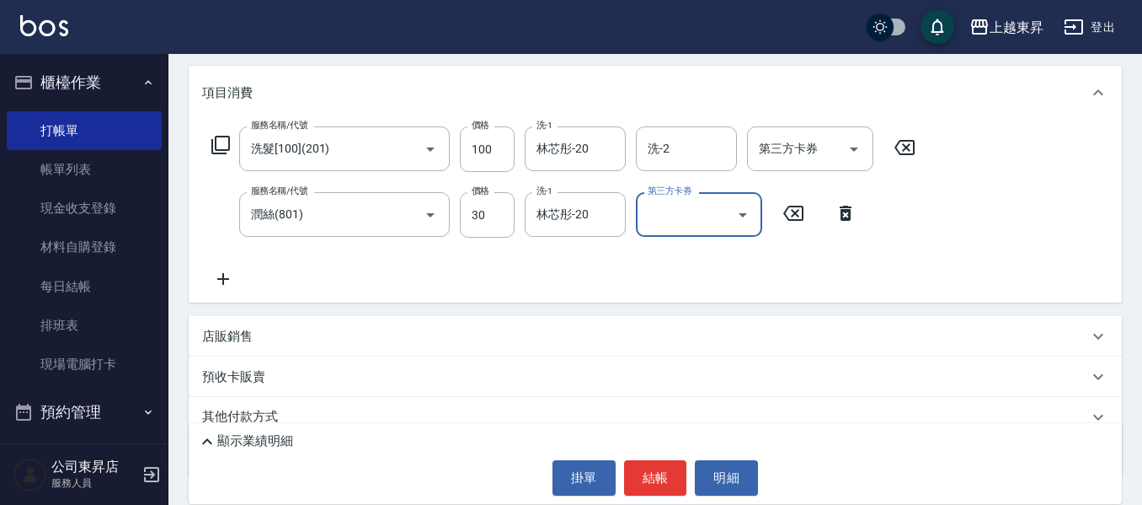
click at [218, 277] on icon at bounding box center [223, 279] width 42 height 20
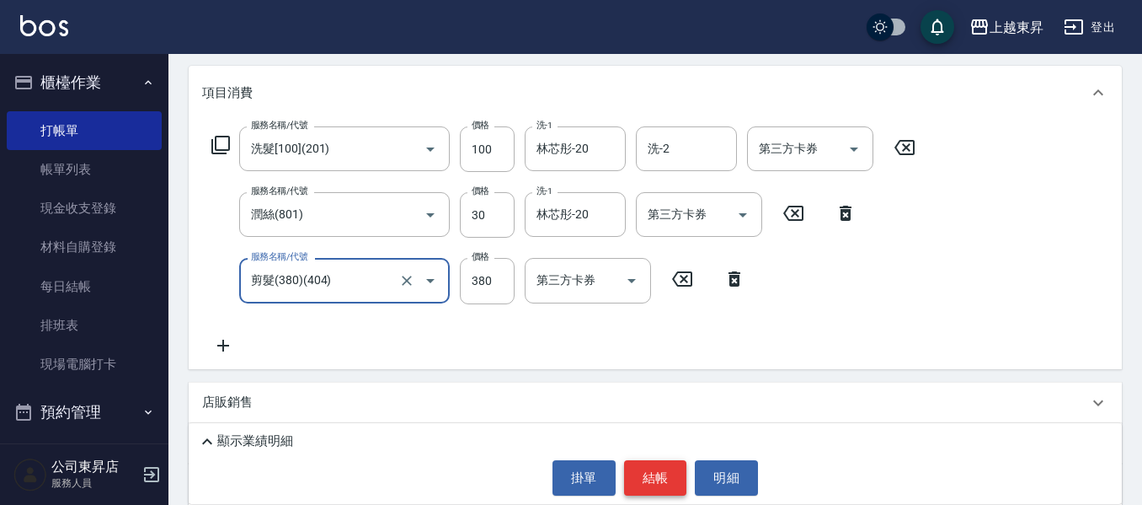
type input "剪髮(380)(404)"
click at [661, 477] on button "結帳" at bounding box center [655, 477] width 63 height 35
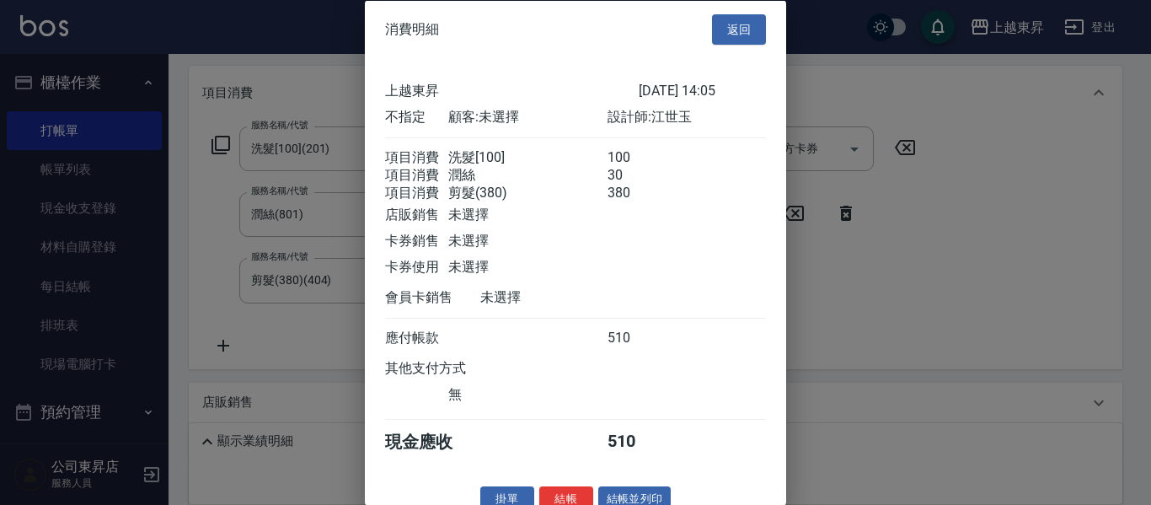
scroll to position [47, 0]
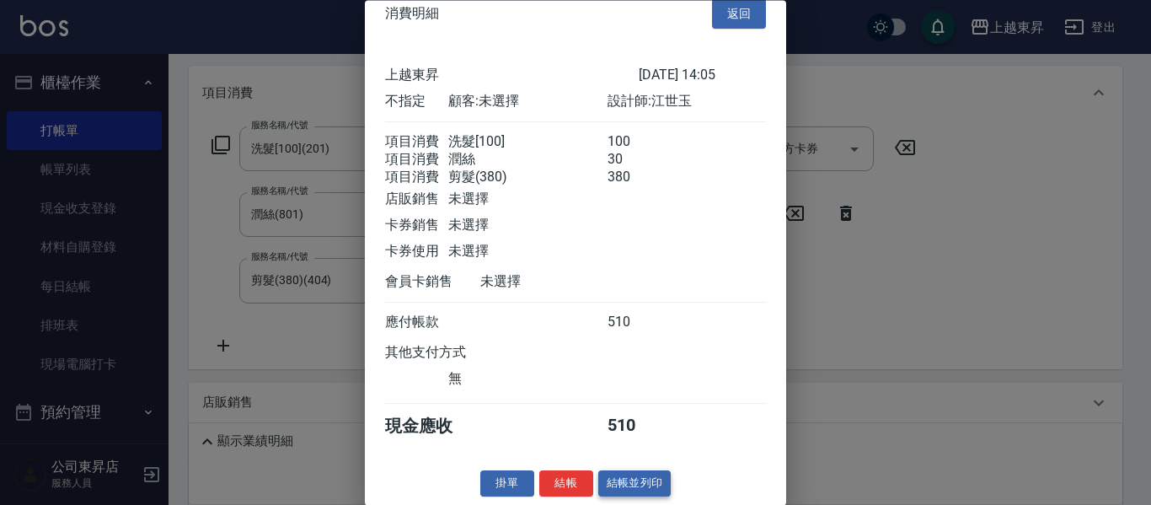
click at [650, 483] on button "結帳並列印" at bounding box center [634, 484] width 73 height 26
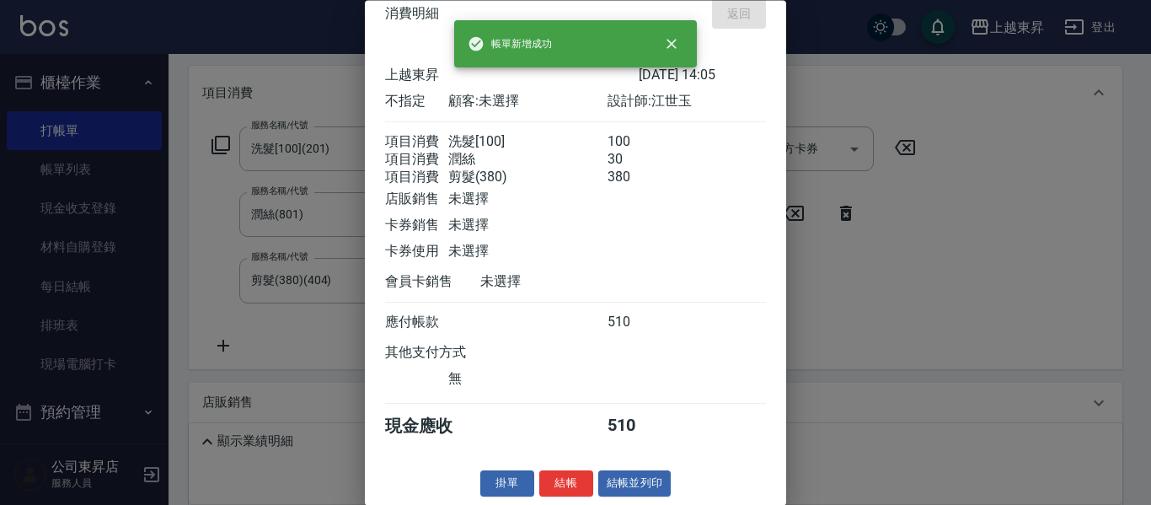
type input "[DATE] 14:36"
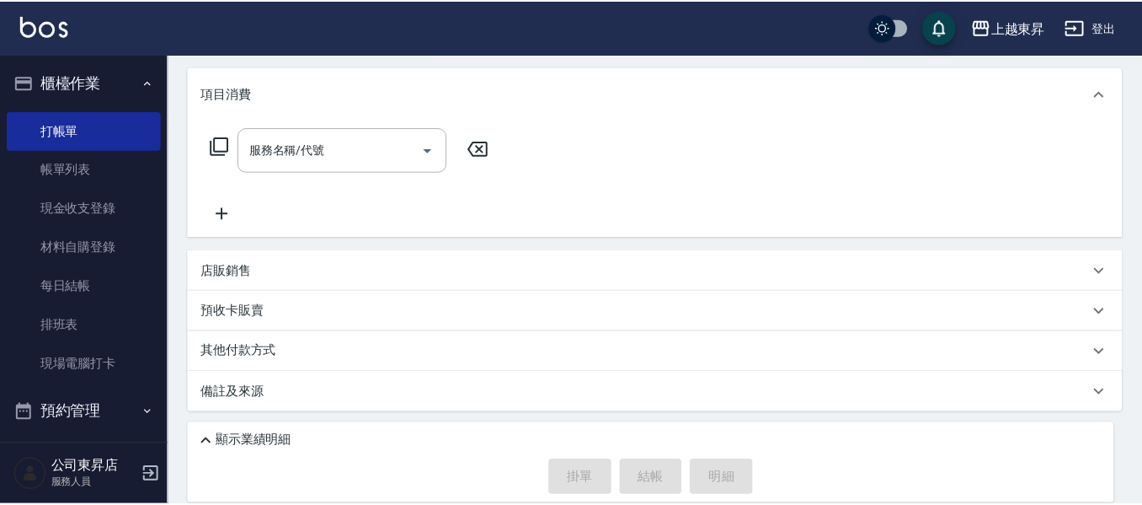
scroll to position [0, 0]
